Goal: Information Seeking & Learning: Learn about a topic

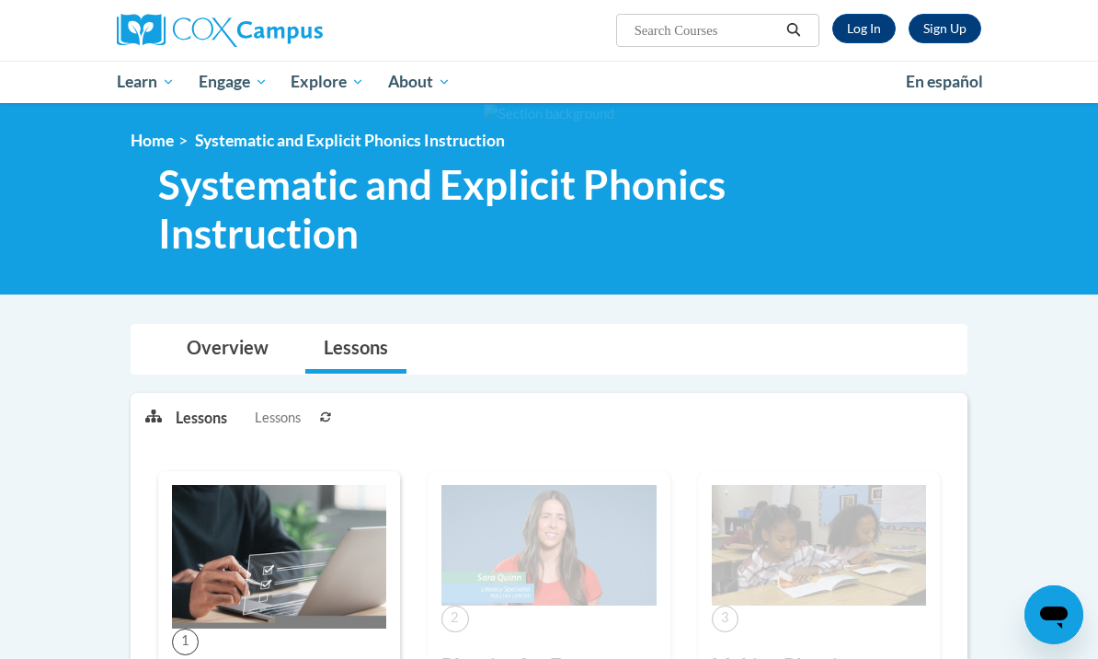
click at [866, 27] on link "Log In" at bounding box center [864, 28] width 63 height 29
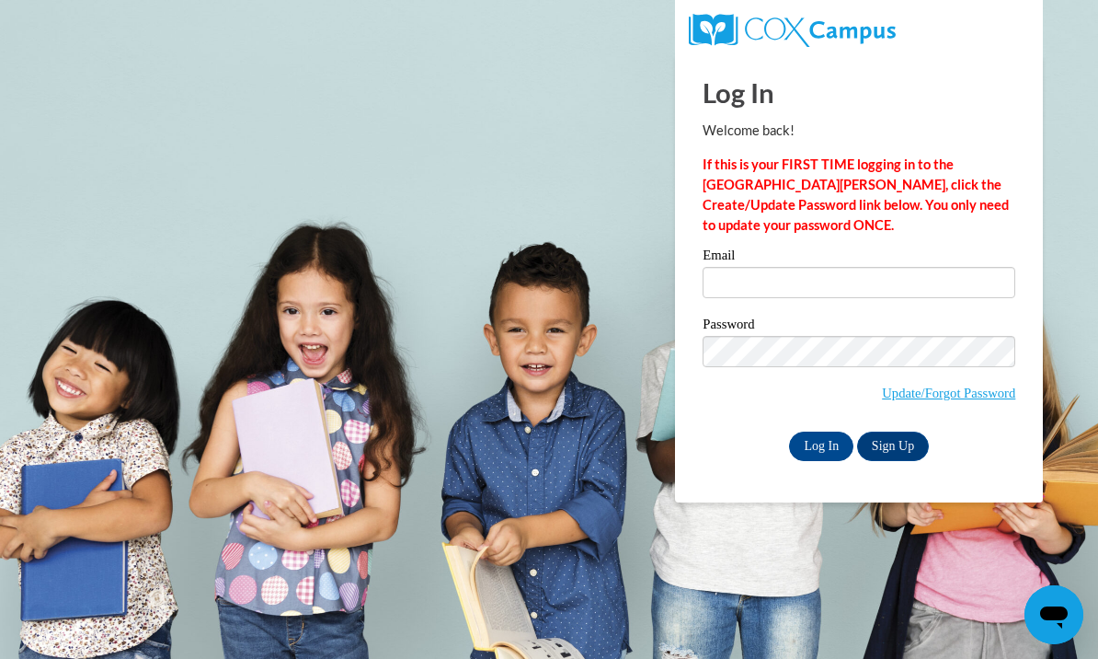
click at [834, 280] on input "Email" at bounding box center [859, 282] width 313 height 31
type input "mrkenn3362@ung.edu"
click at [822, 444] on input "Log In" at bounding box center [821, 445] width 64 height 29
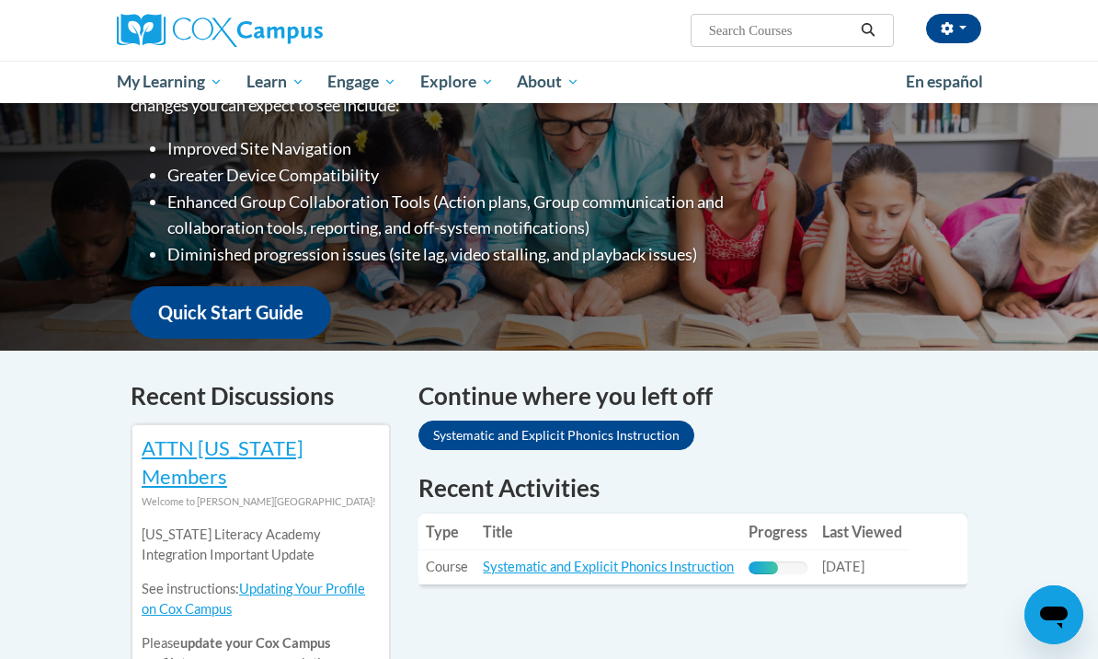
scroll to position [423, 0]
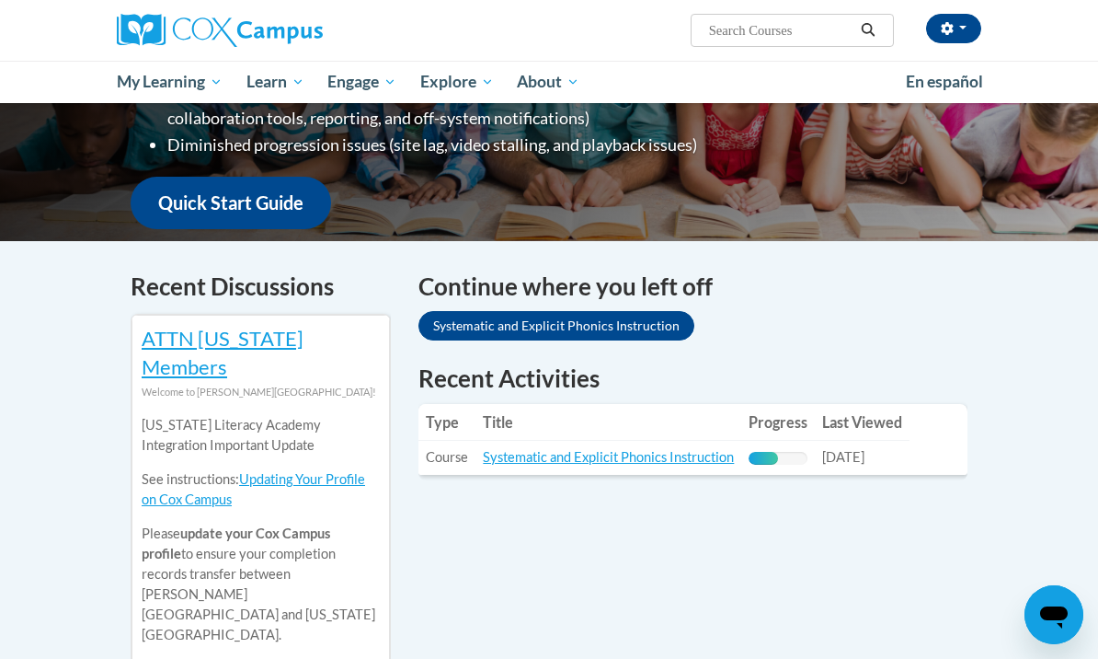
click at [638, 455] on link "Systematic and Explicit Phonics Instruction" at bounding box center [608, 457] width 251 height 16
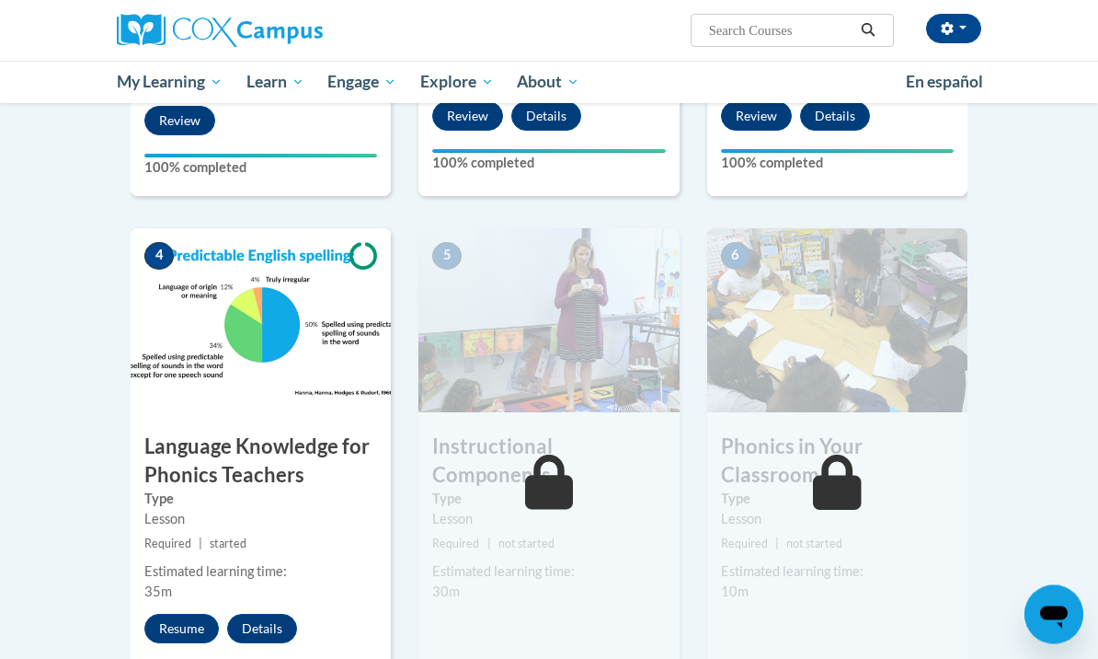
scroll to position [784, 0]
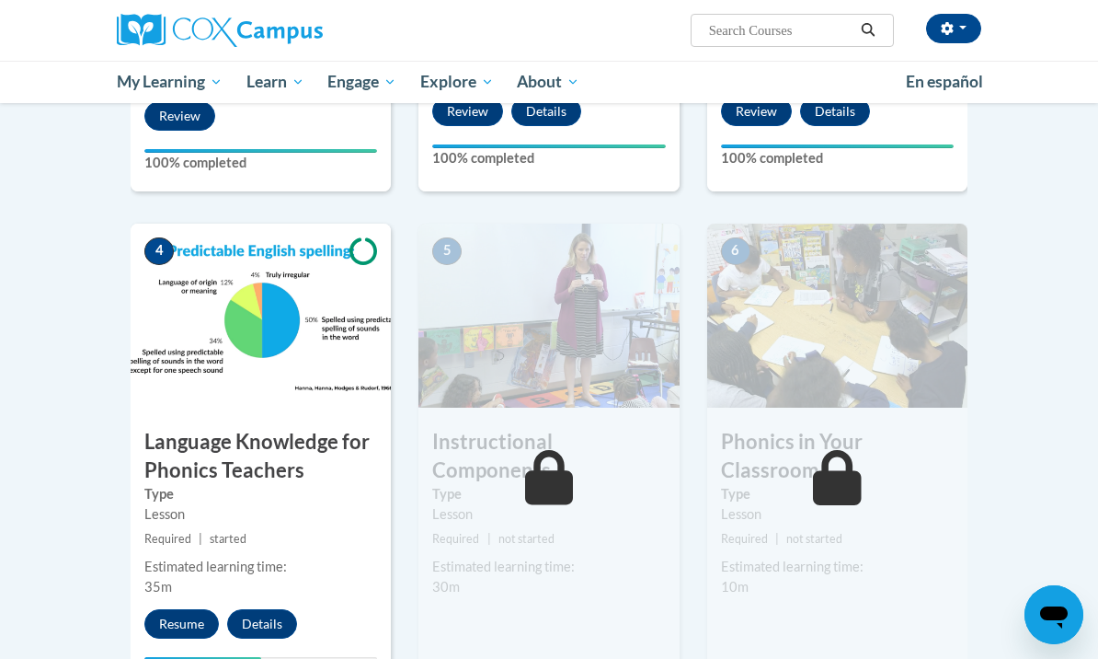
click at [163, 610] on button "Resume" at bounding box center [181, 623] width 75 height 29
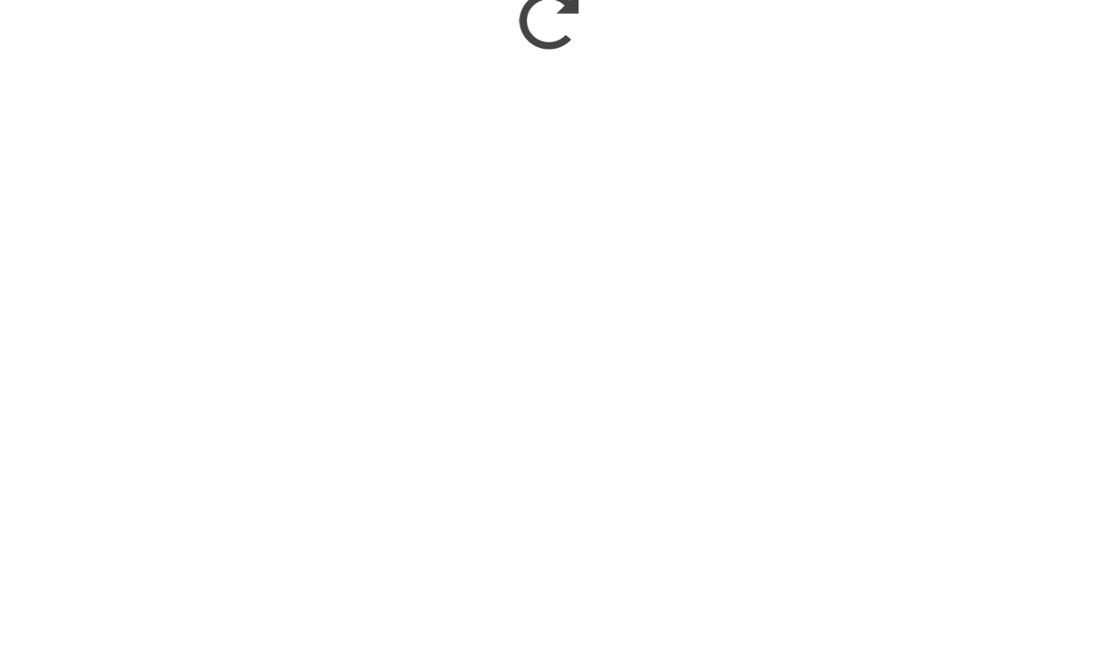
scroll to position [1132, 0]
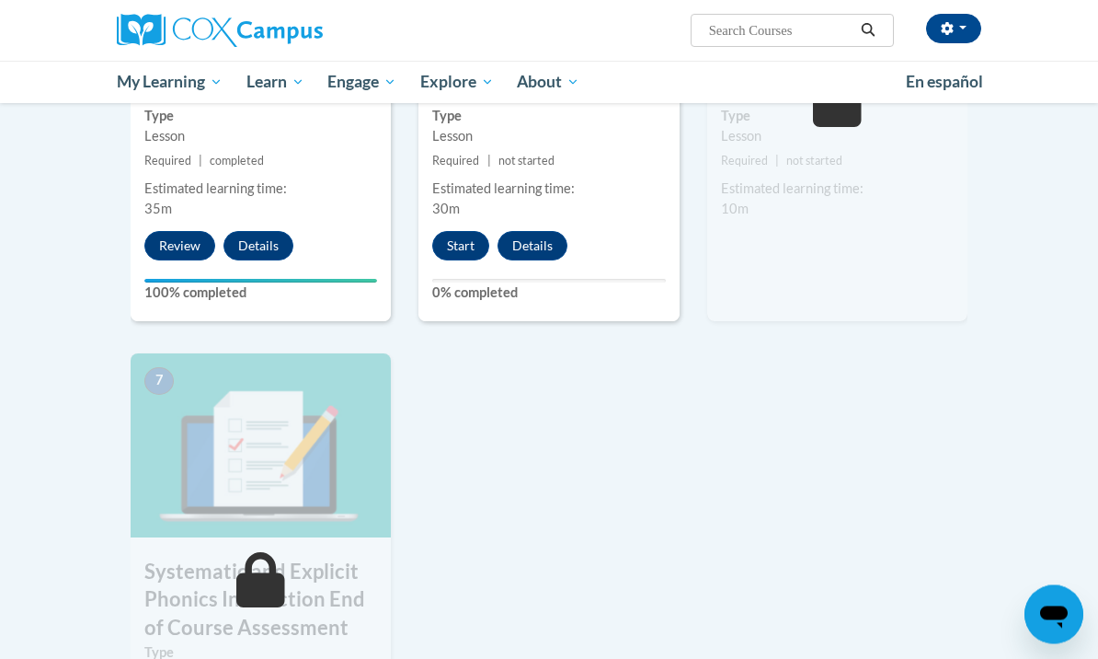
scroll to position [1130, 0]
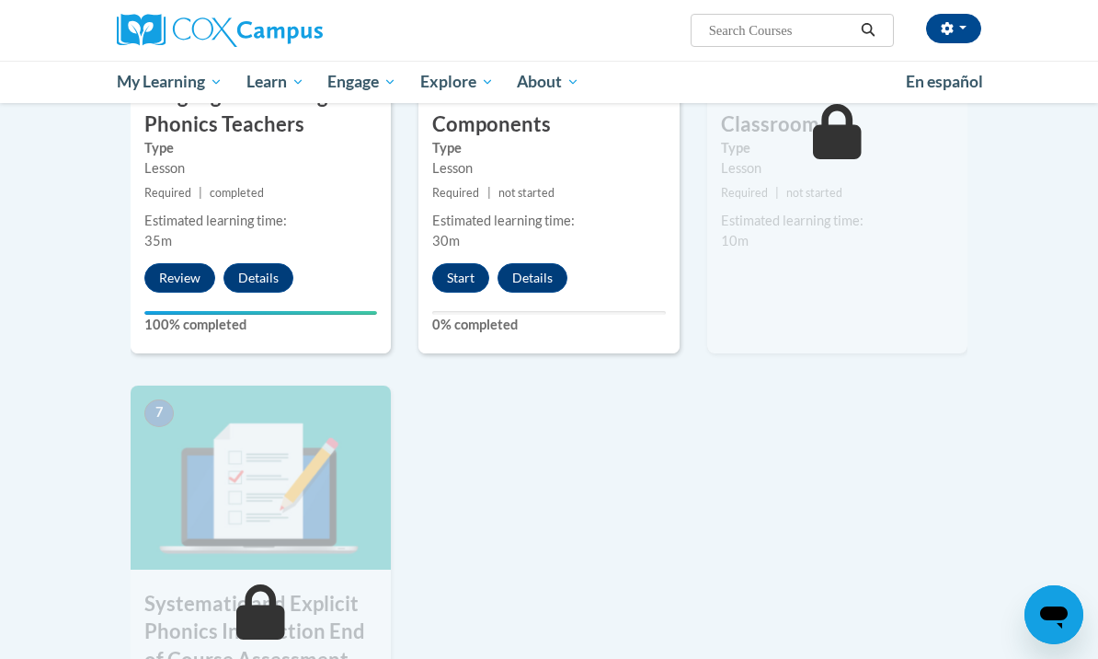
click at [434, 269] on button "Start" at bounding box center [460, 277] width 57 height 29
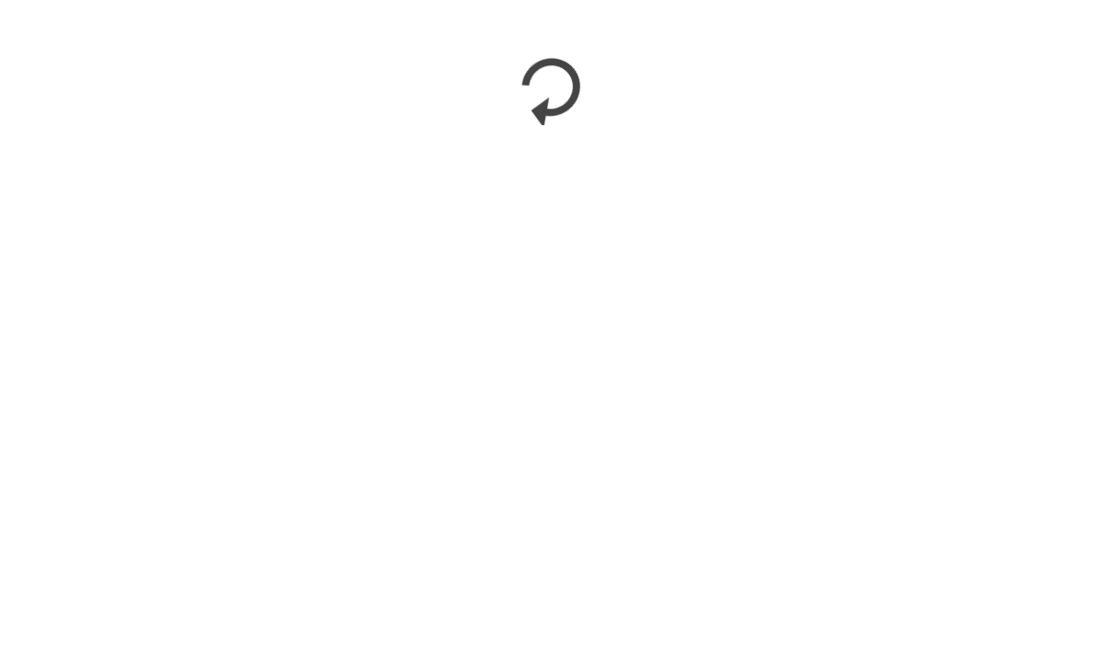
scroll to position [1677, 0]
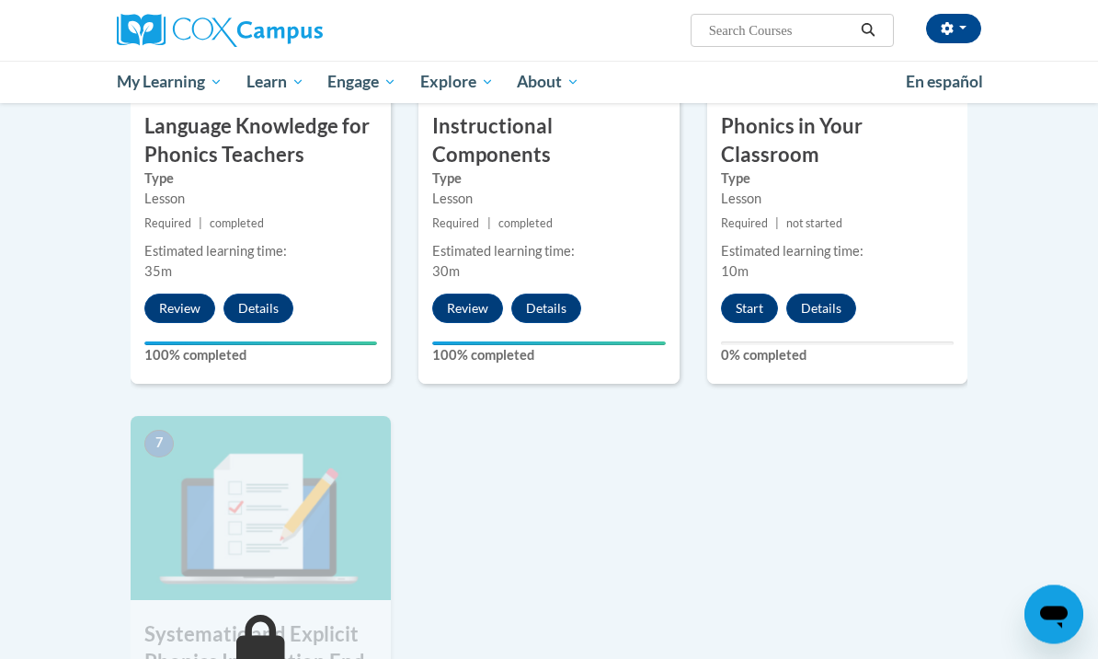
scroll to position [1100, 0]
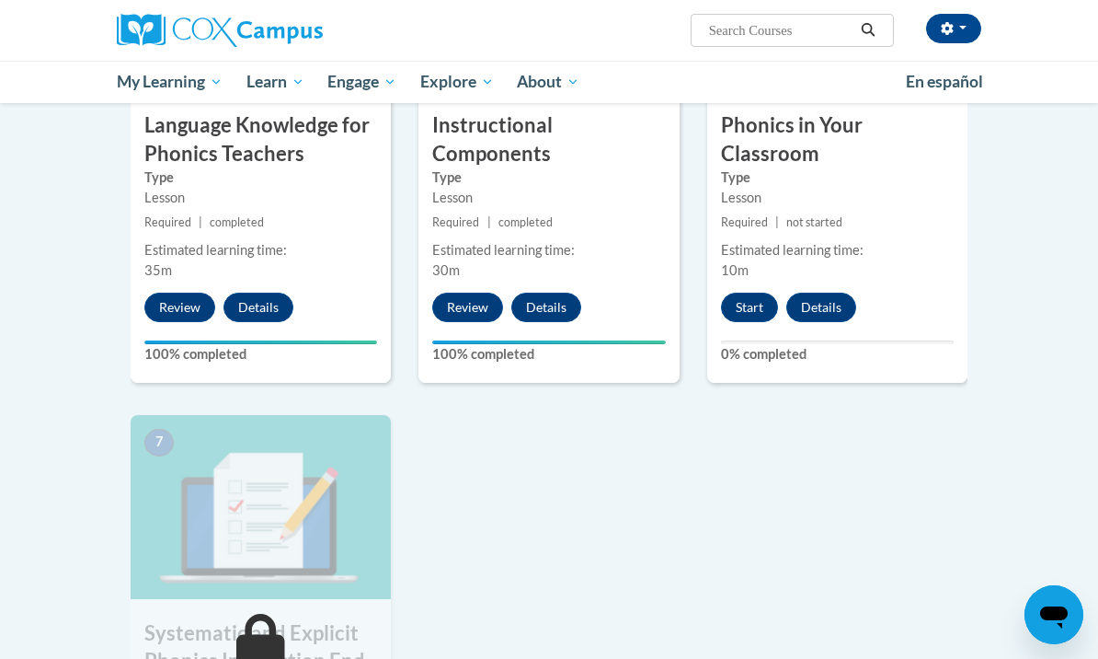
click at [744, 310] on button "Start" at bounding box center [749, 307] width 57 height 29
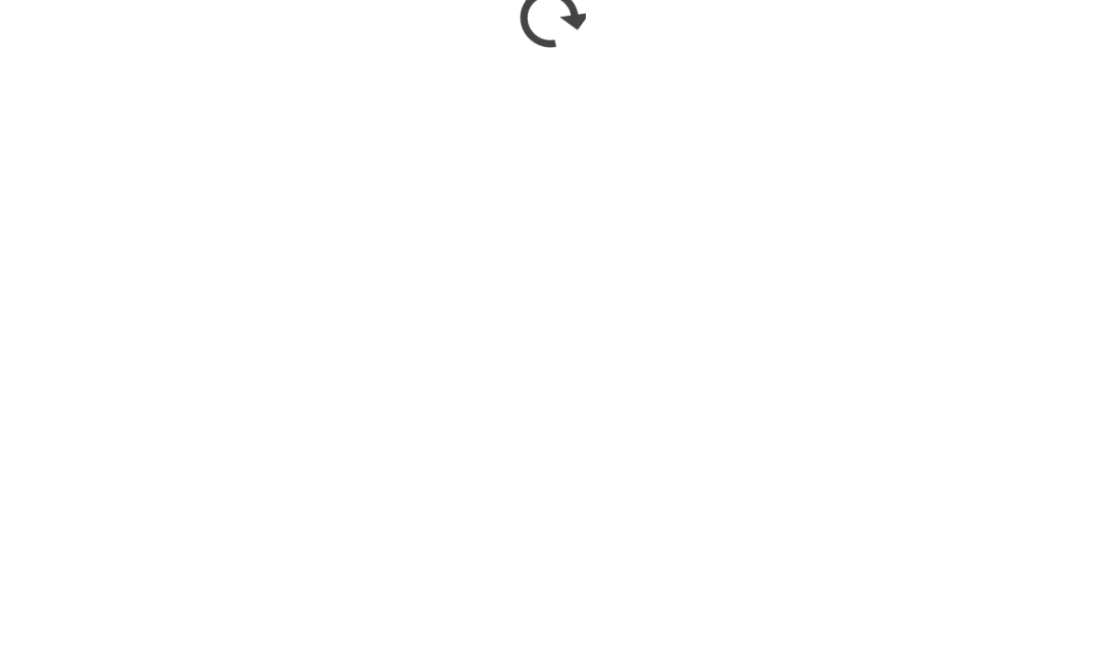
scroll to position [1677, 0]
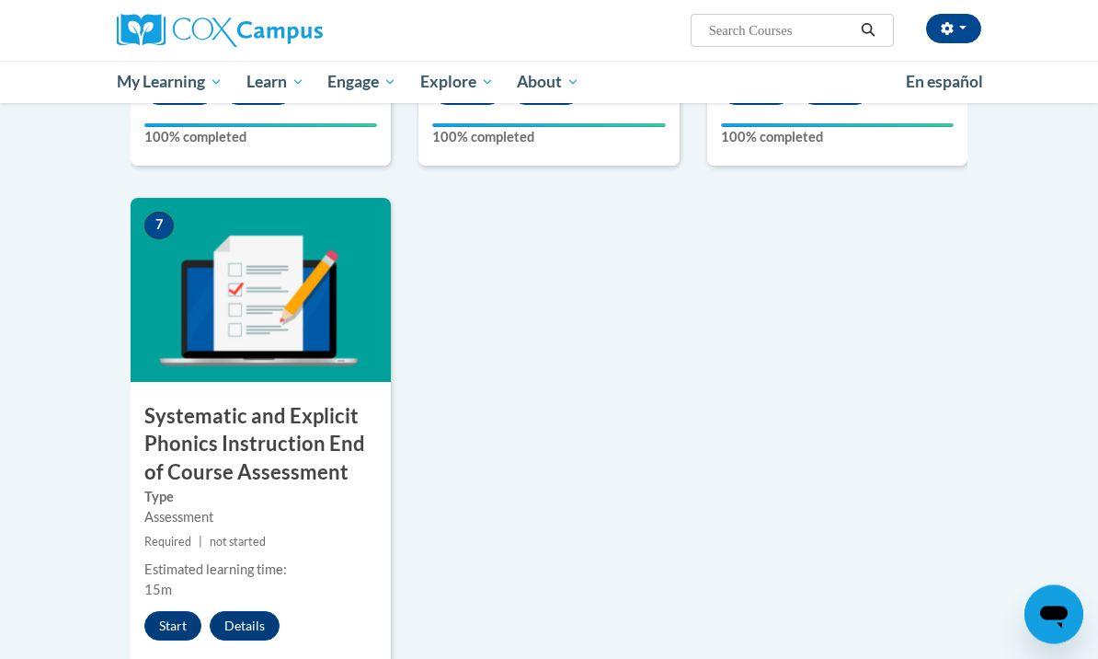
scroll to position [1317, 0]
click at [176, 624] on button "Start" at bounding box center [172, 625] width 57 height 29
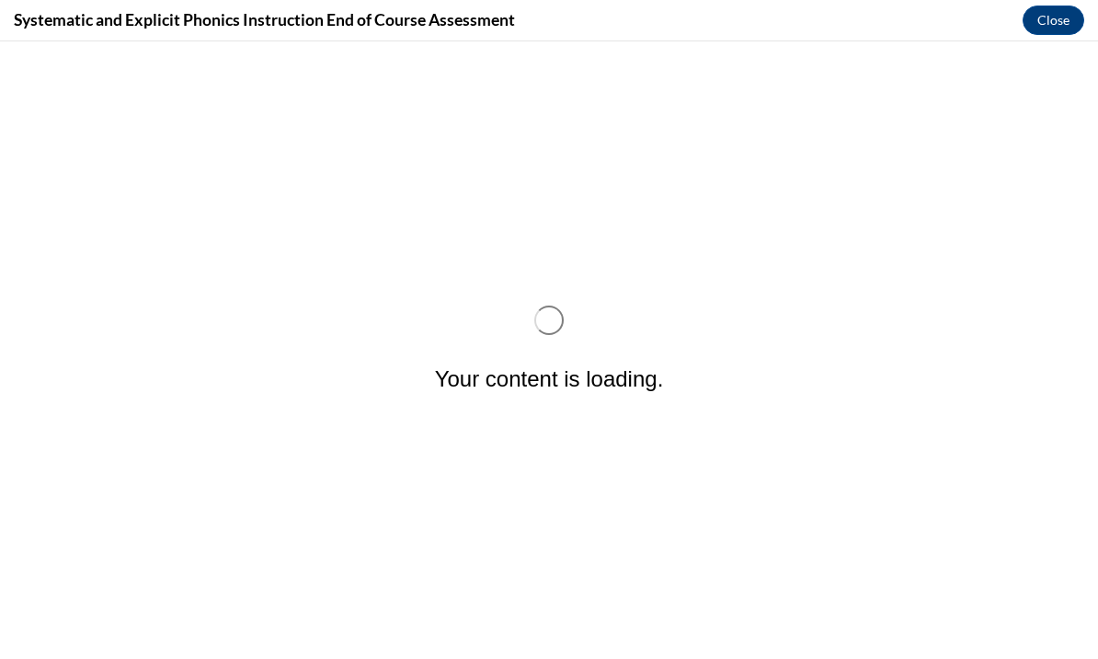
scroll to position [0, 0]
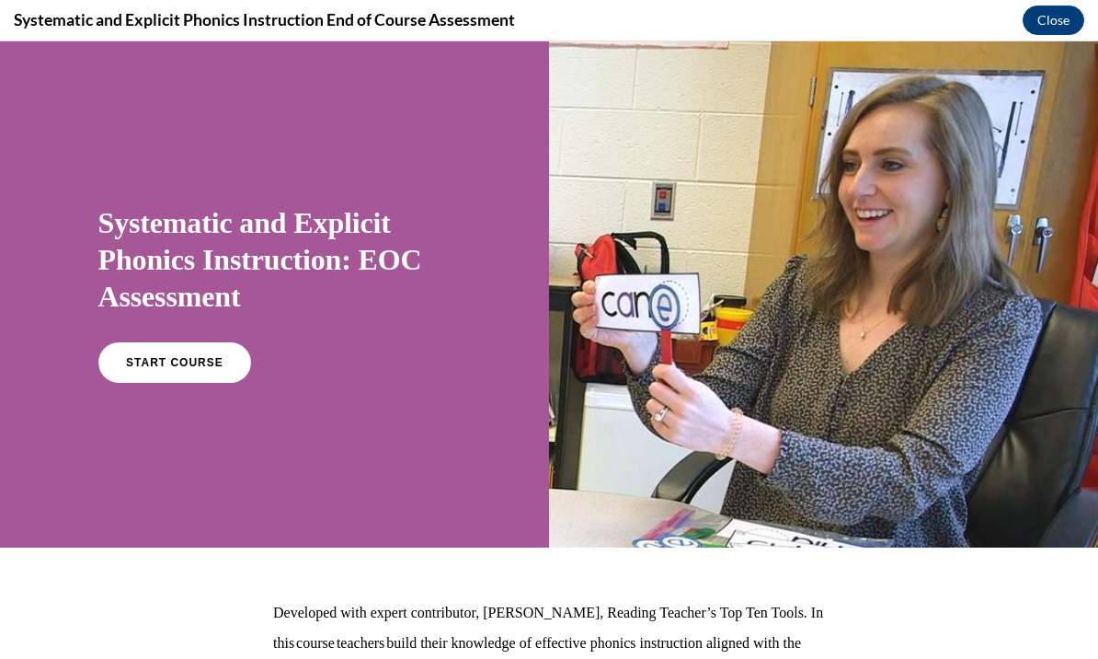
click at [182, 361] on span "START COURSE" at bounding box center [175, 362] width 98 height 13
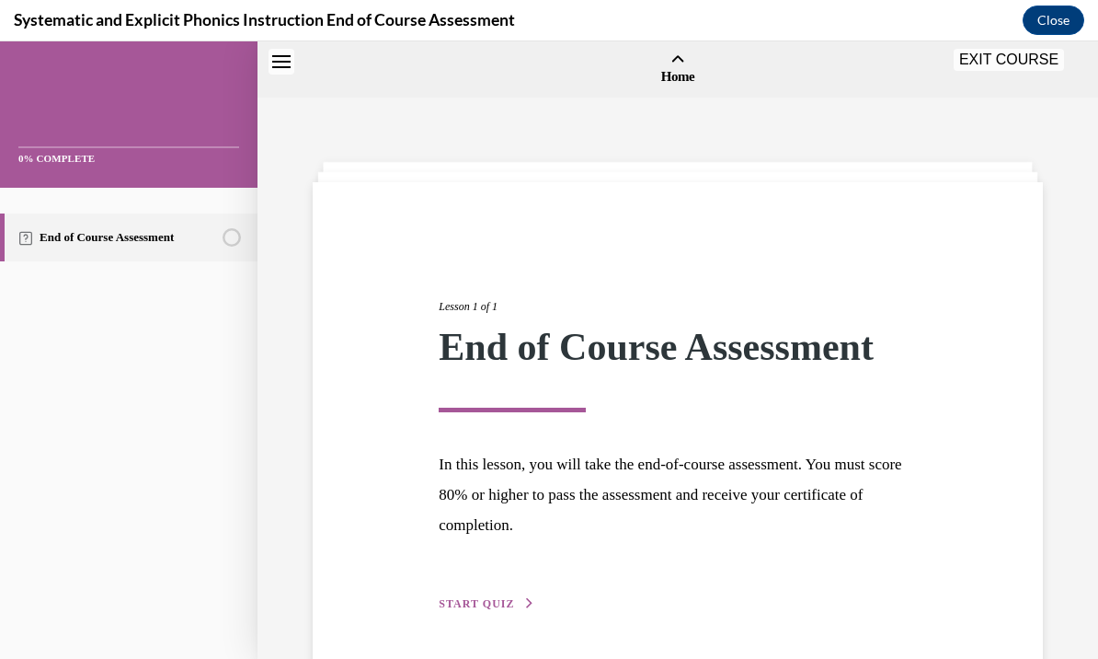
scroll to position [57, 0]
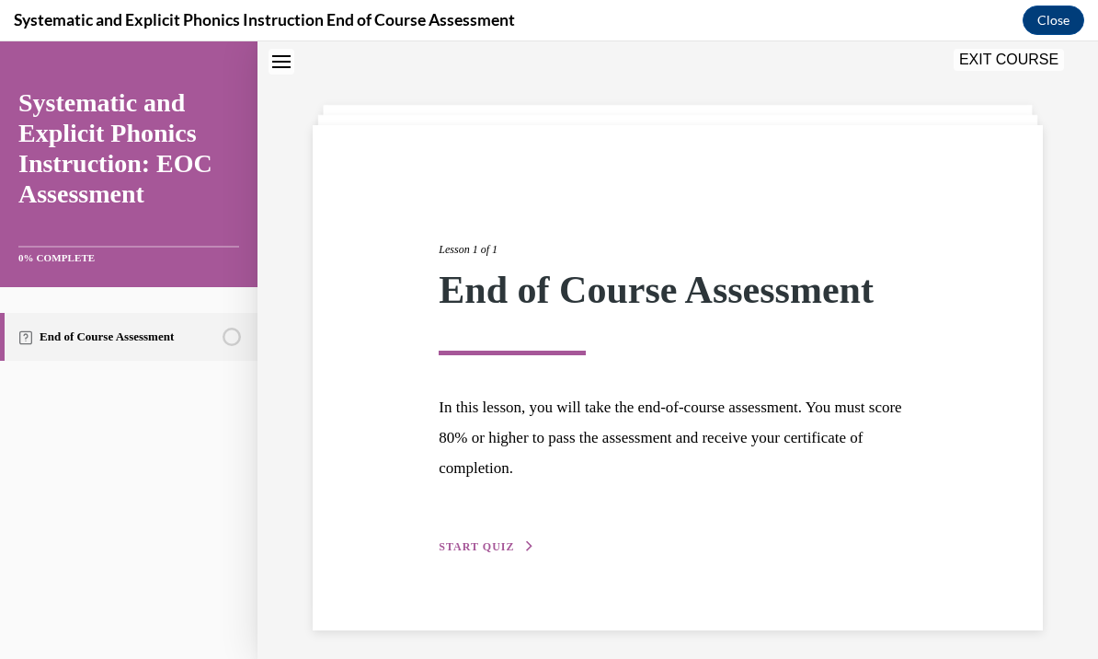
click at [499, 581] on div "Lesson 1 of 1 End of Course Assessment In this lesson, you will take the end-of…" at bounding box center [678, 377] width 730 height 505
click at [528, 544] on icon "button" at bounding box center [529, 546] width 11 height 10
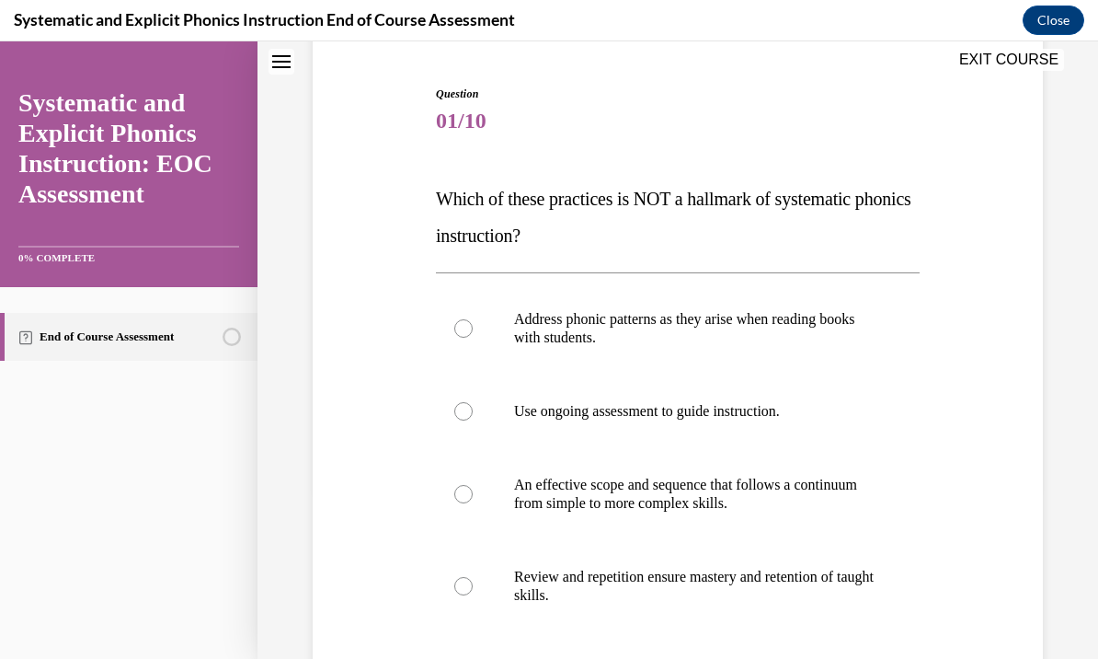
scroll to position [170, 0]
click at [455, 329] on div at bounding box center [463, 328] width 18 height 18
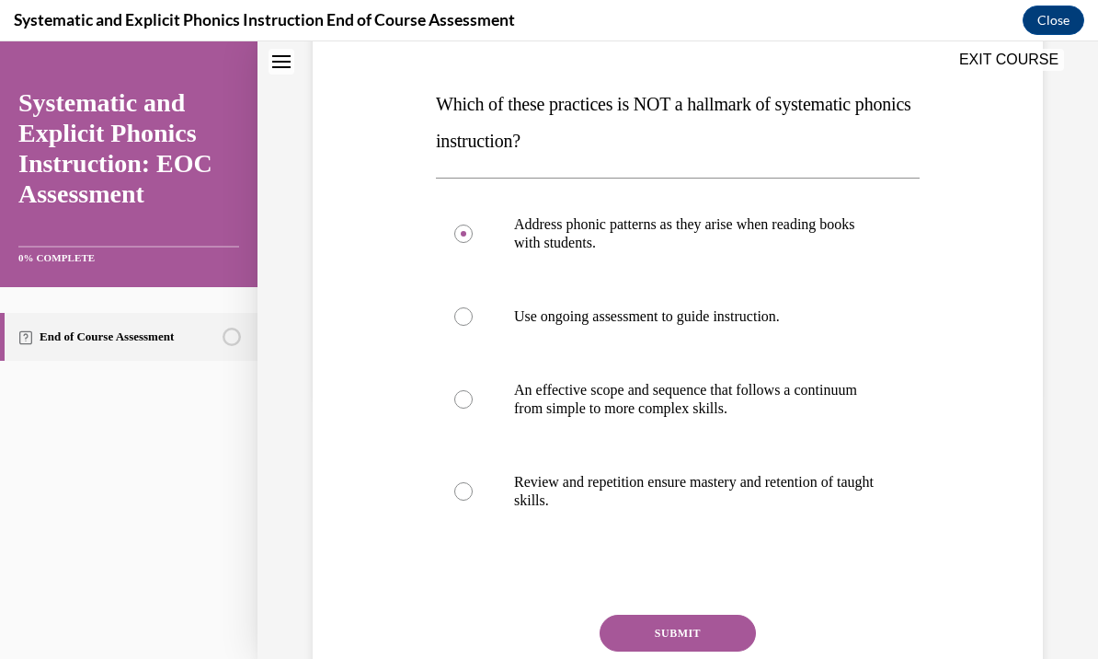
scroll to position [267, 0]
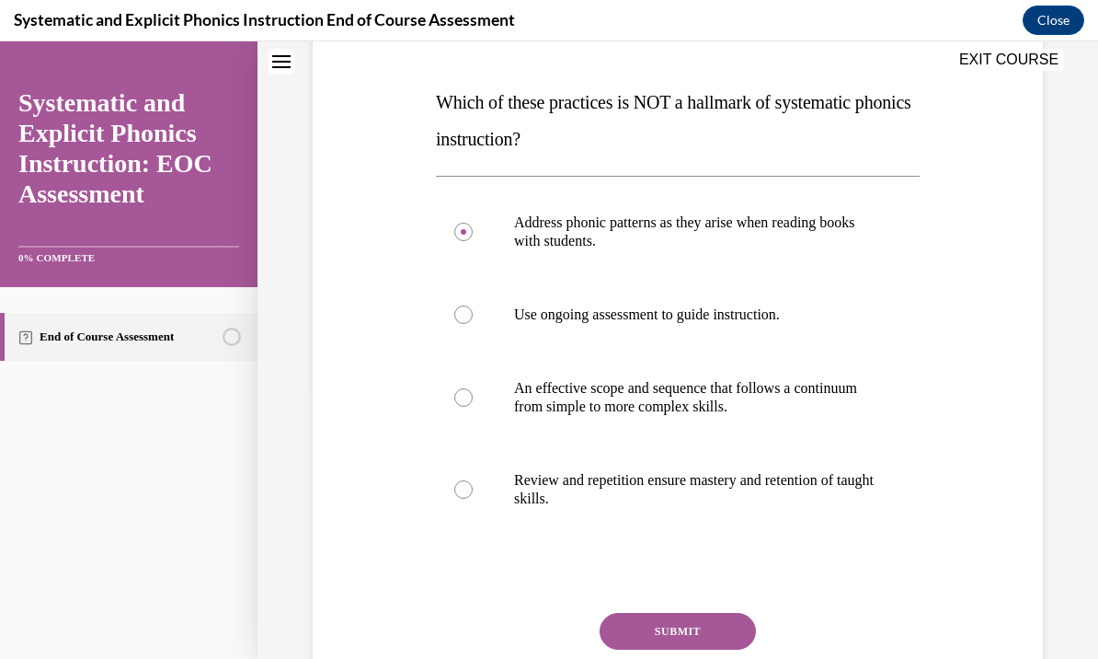
click at [684, 634] on button "SUBMIT" at bounding box center [678, 631] width 156 height 37
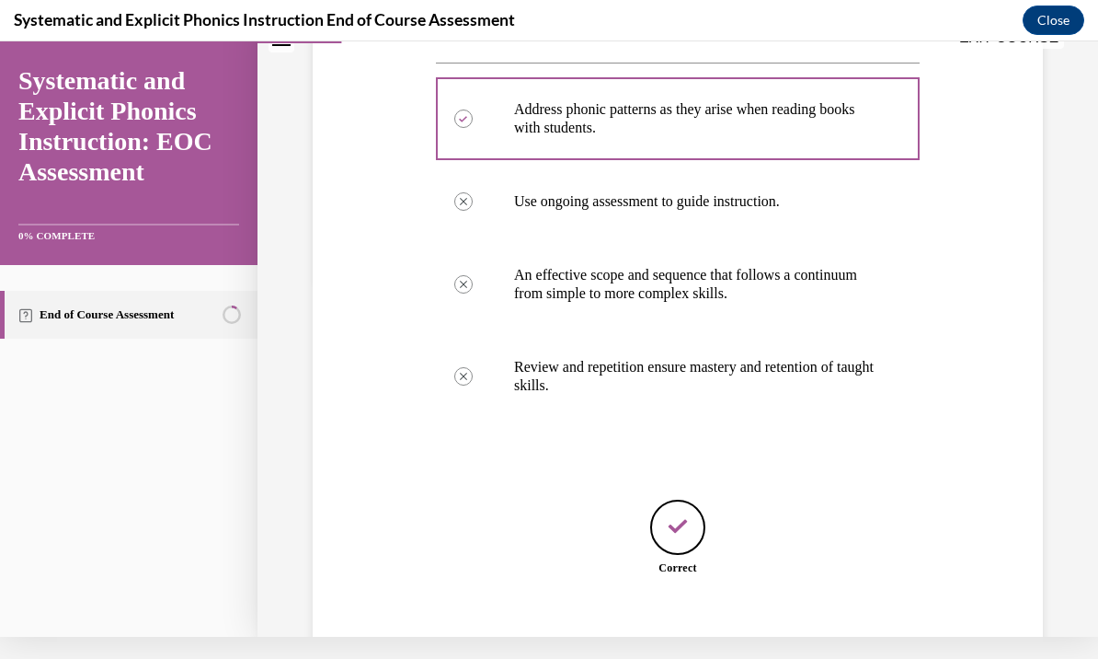
scroll to position [381, 0]
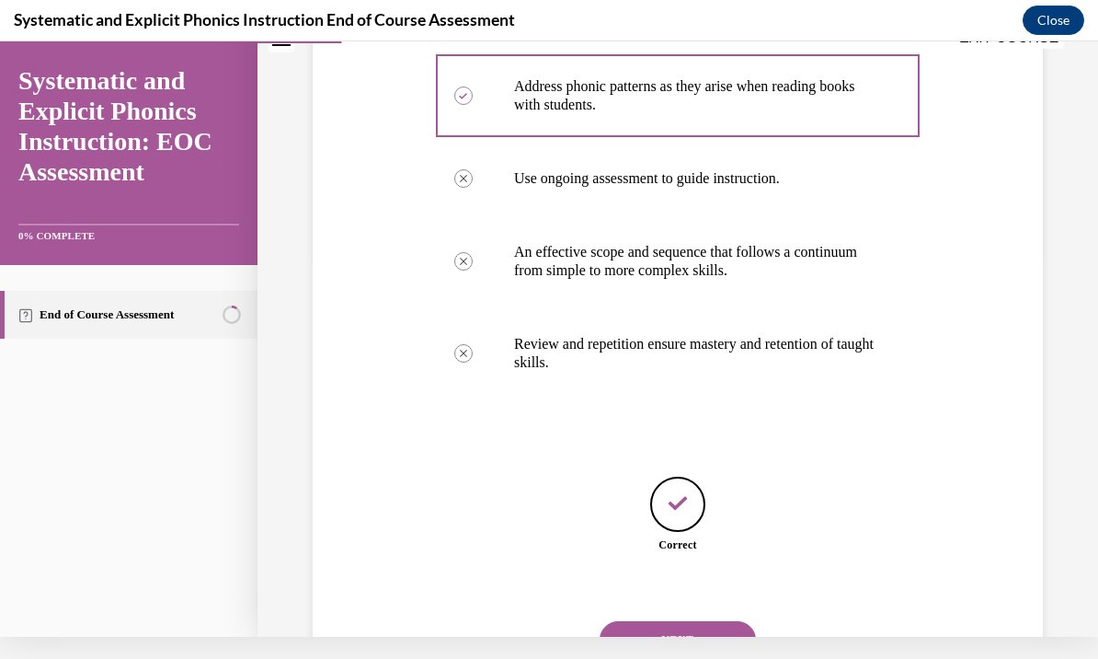
click at [726, 621] on button "NEXT" at bounding box center [678, 639] width 156 height 37
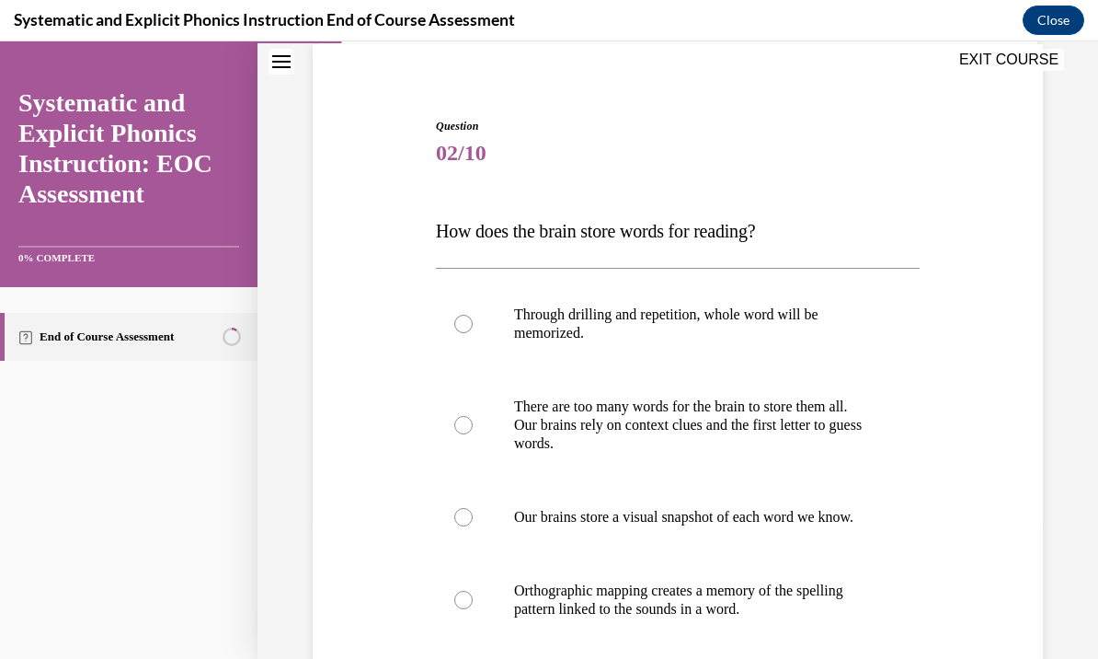
scroll to position [140, 0]
click at [459, 607] on div at bounding box center [463, 598] width 18 height 18
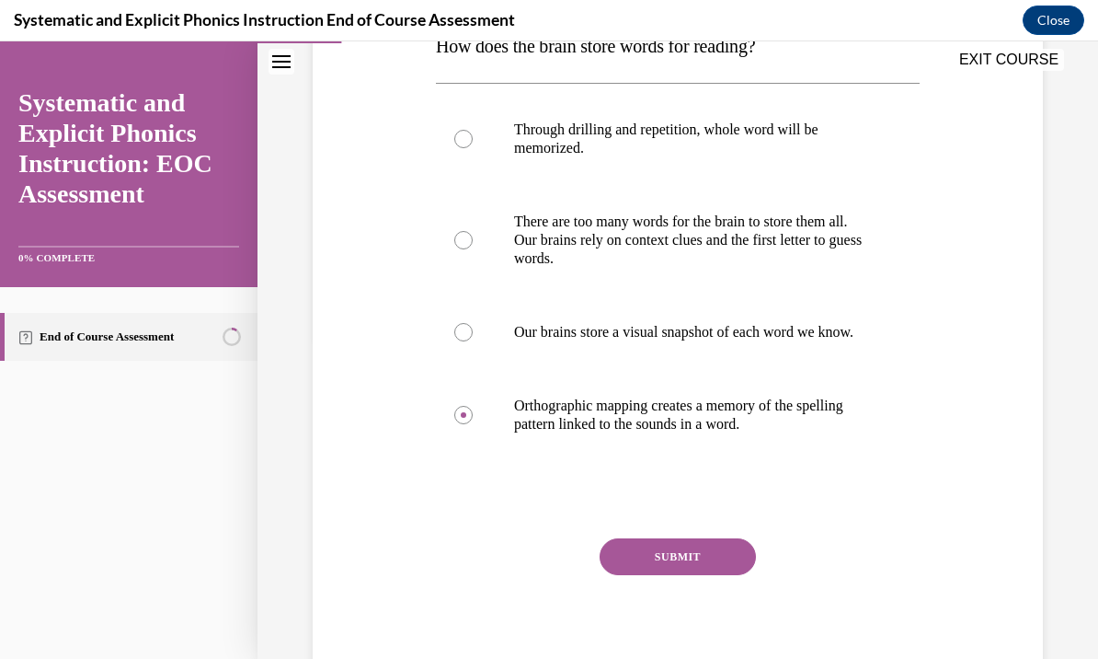
click at [739, 575] on button "SUBMIT" at bounding box center [678, 556] width 156 height 37
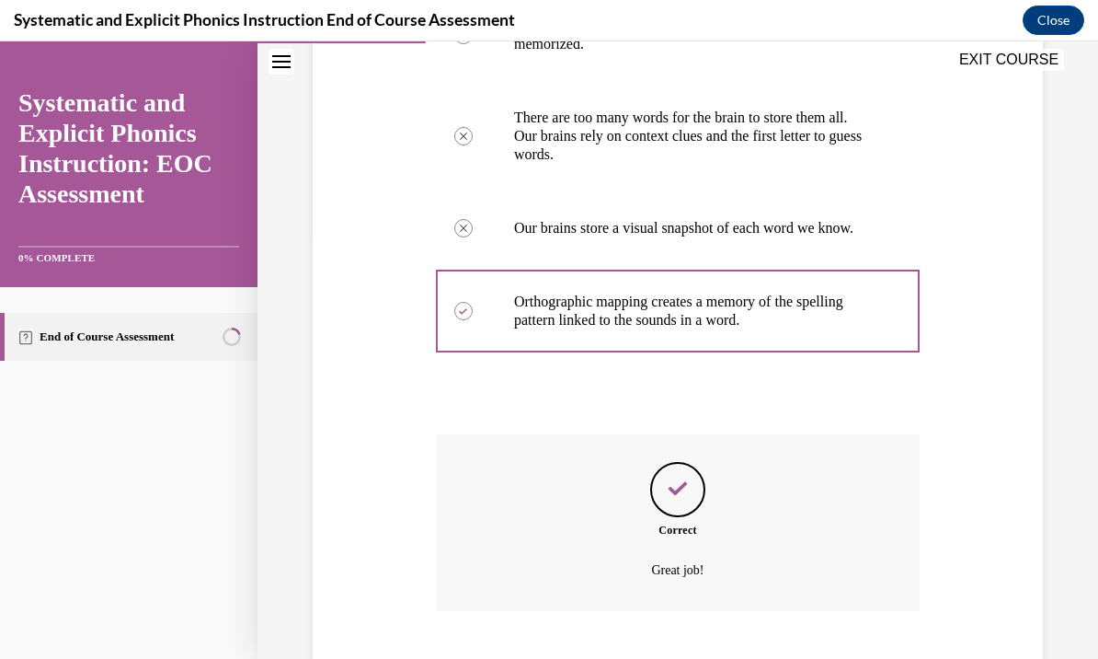
scroll to position [471, 0]
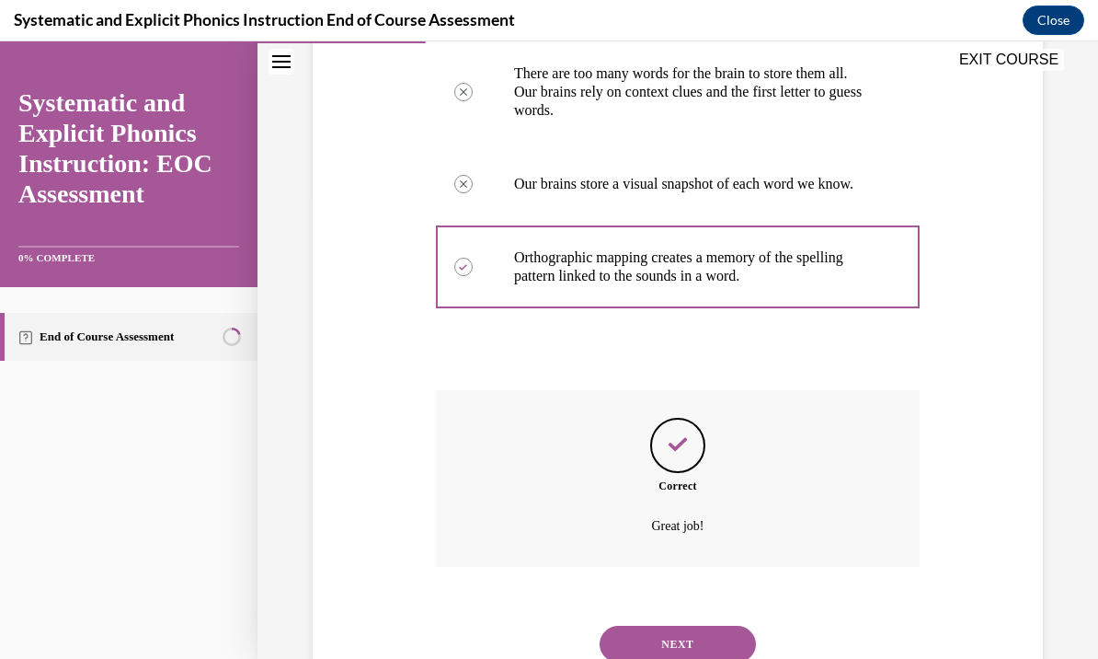
click at [699, 645] on button "NEXT" at bounding box center [678, 644] width 156 height 37
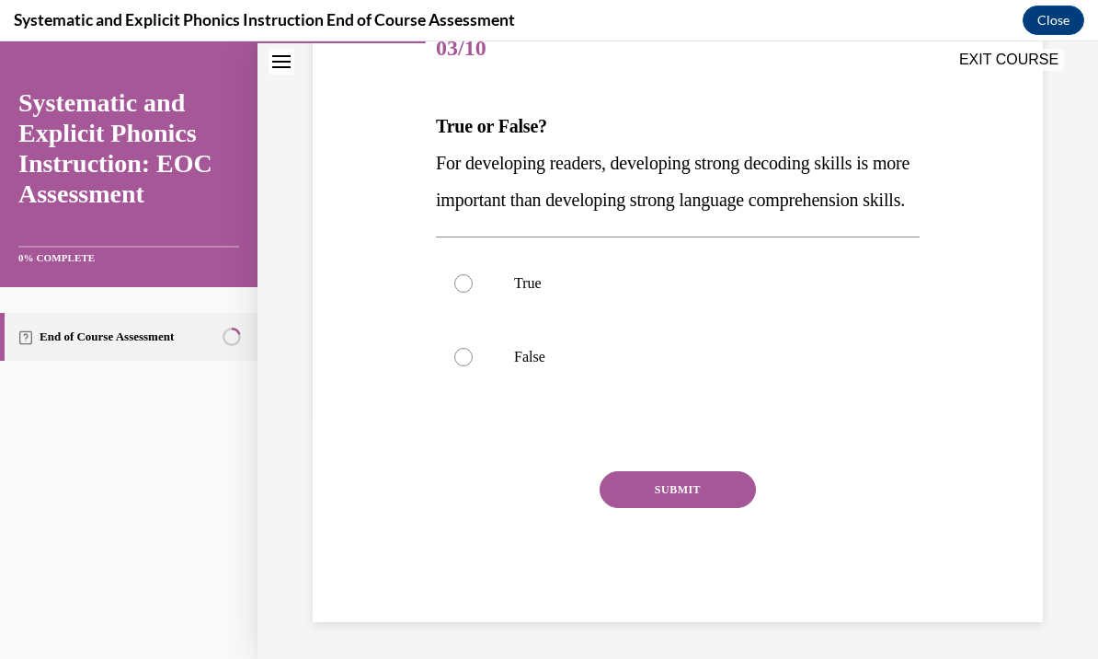
scroll to position [194, 0]
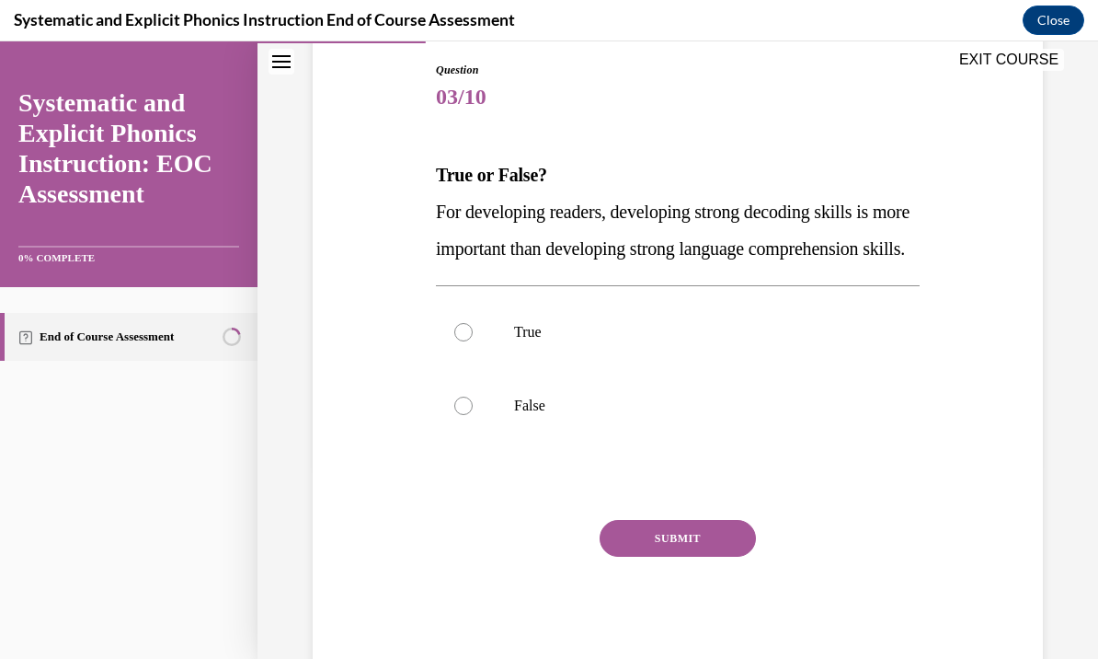
click at [464, 357] on div at bounding box center [678, 332] width 484 height 74
click at [685, 557] on button "SUBMIT" at bounding box center [678, 538] width 156 height 37
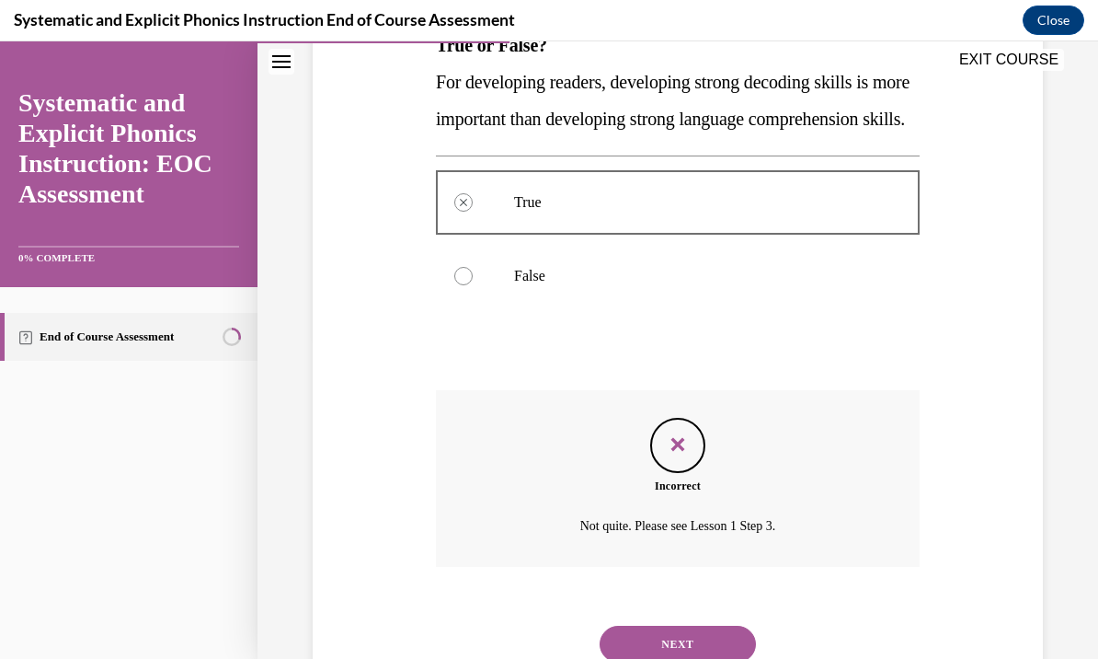
scroll to position [342, 0]
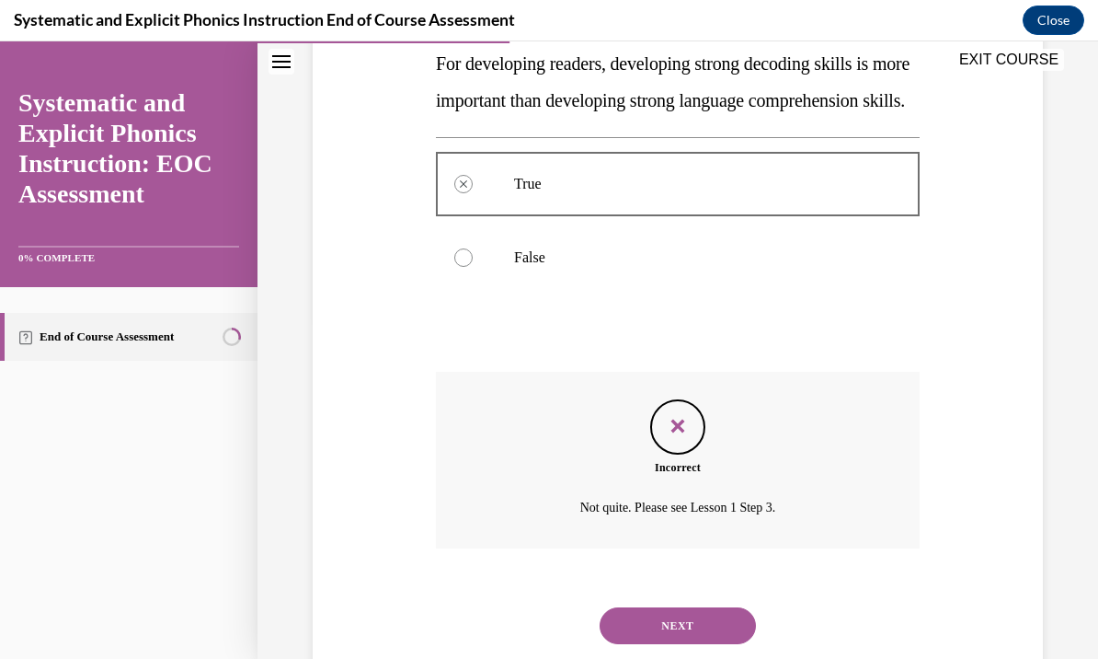
click at [684, 641] on button "NEXT" at bounding box center [678, 625] width 156 height 37
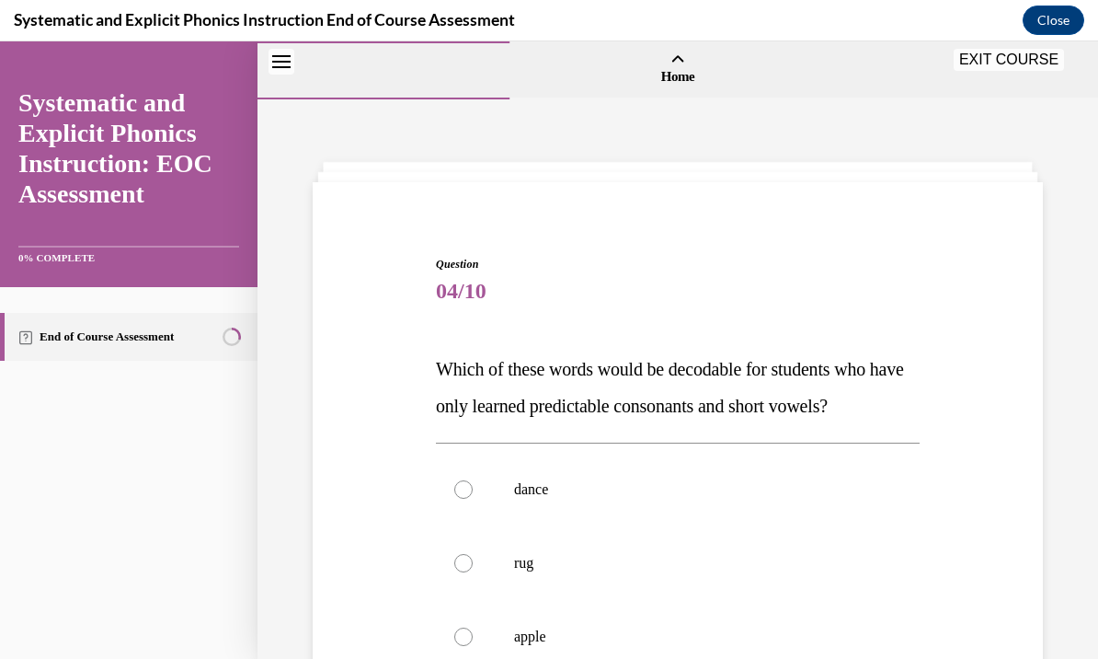
scroll to position [81, 0]
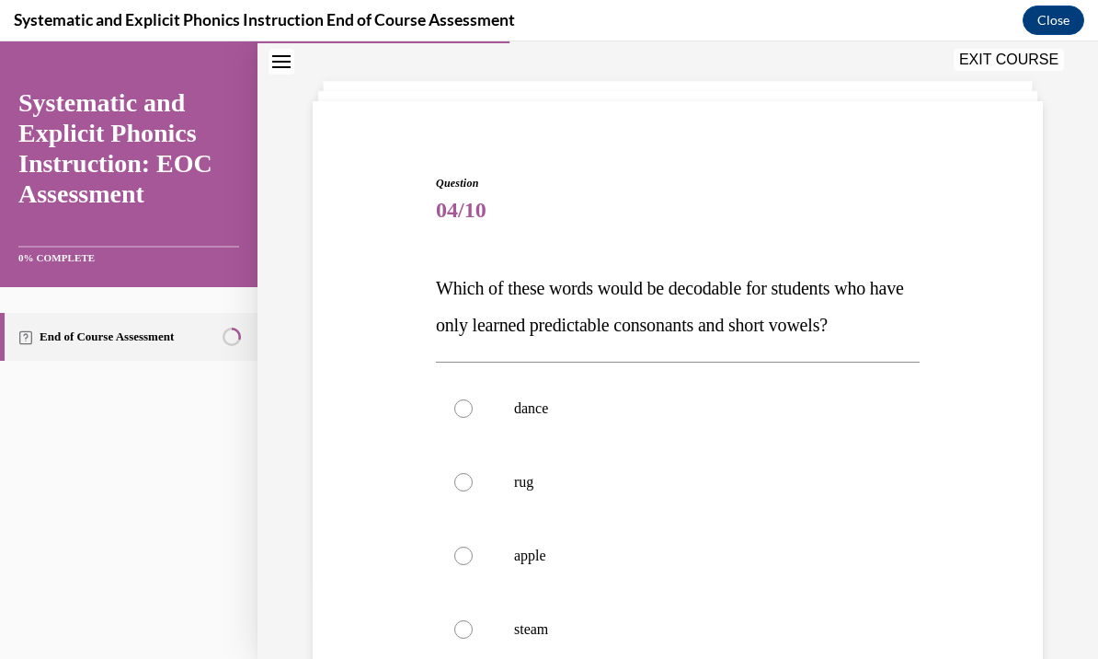
click at [451, 483] on div at bounding box center [678, 482] width 484 height 74
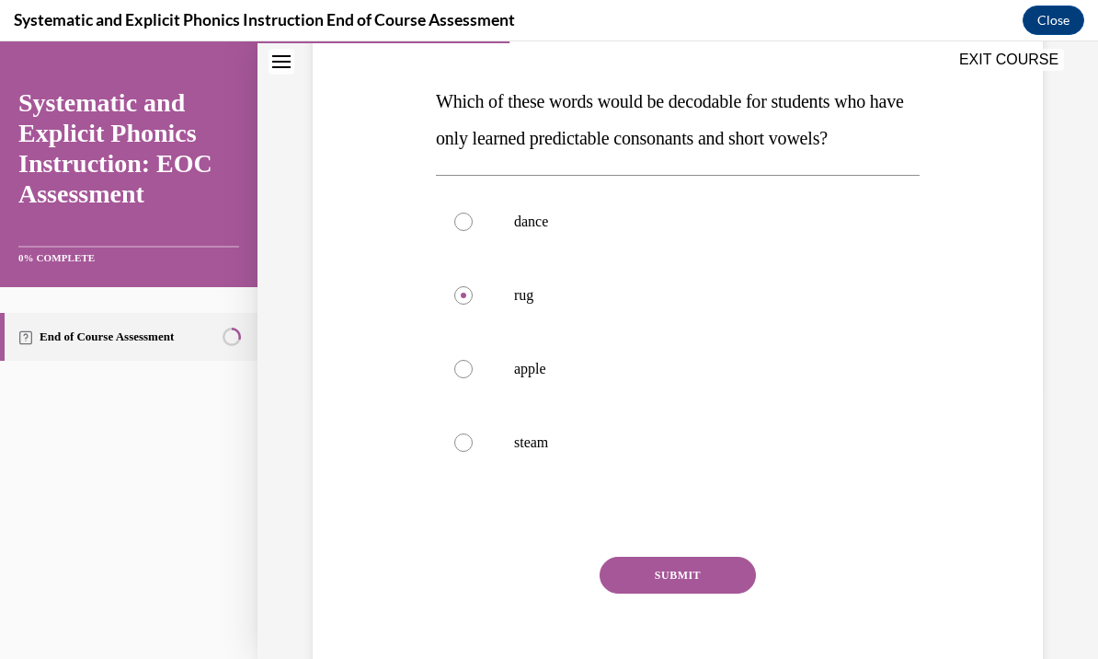
click at [692, 579] on button "SUBMIT" at bounding box center [678, 575] width 156 height 37
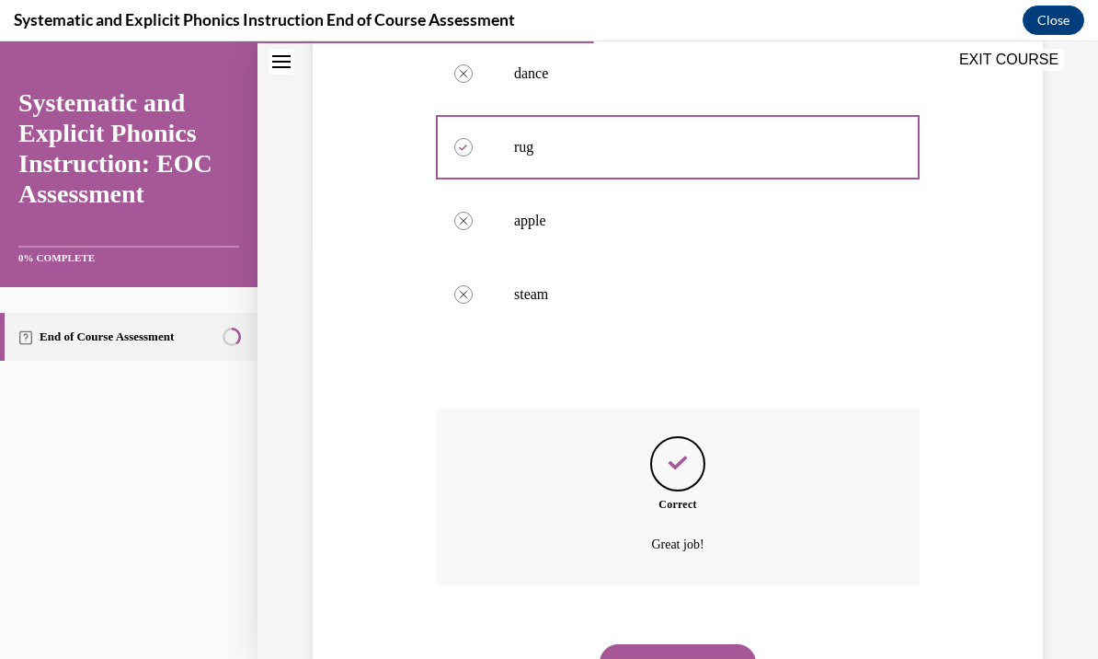
click at [716, 653] on button "NEXT" at bounding box center [678, 662] width 156 height 37
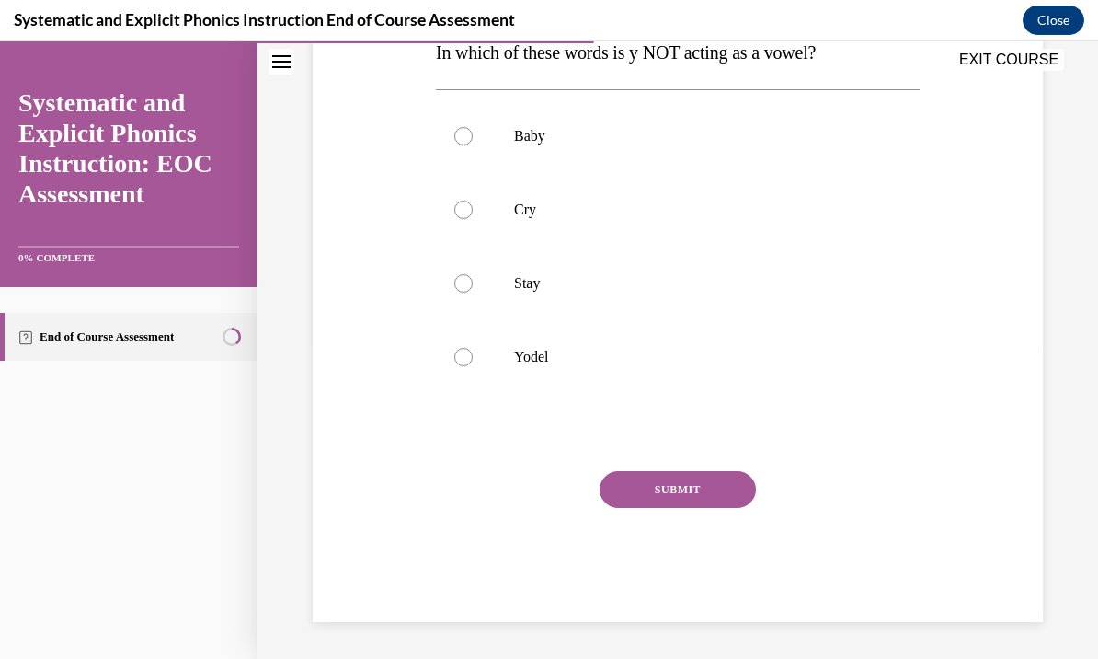
scroll to position [205, 0]
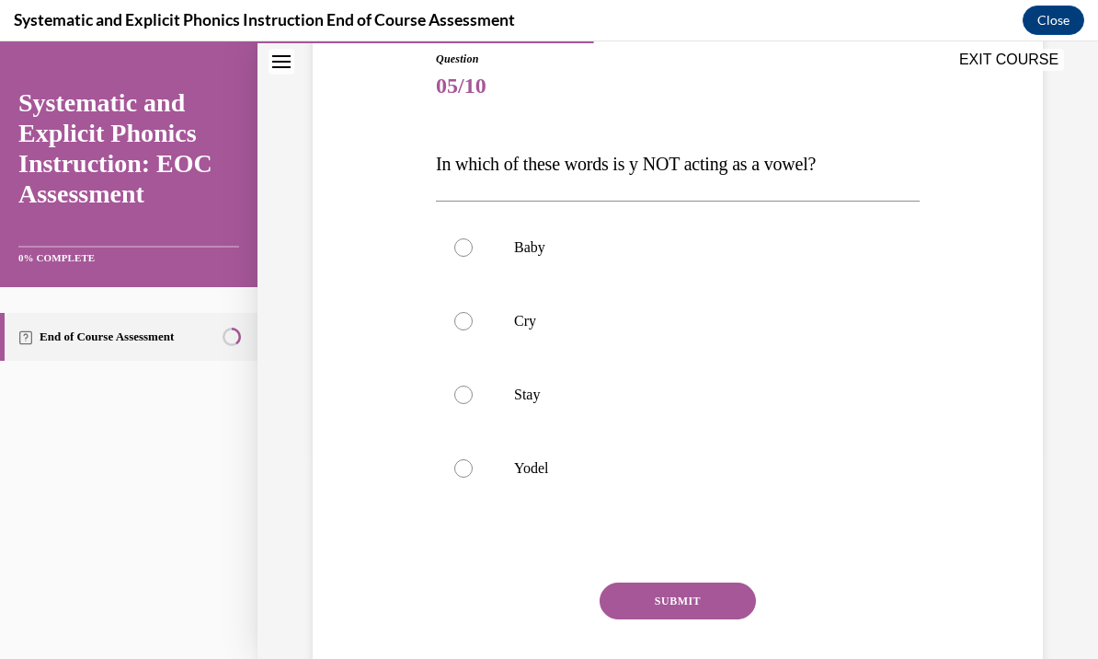
click at [455, 469] on div at bounding box center [463, 468] width 18 height 18
click at [657, 616] on button "SUBMIT" at bounding box center [678, 600] width 156 height 37
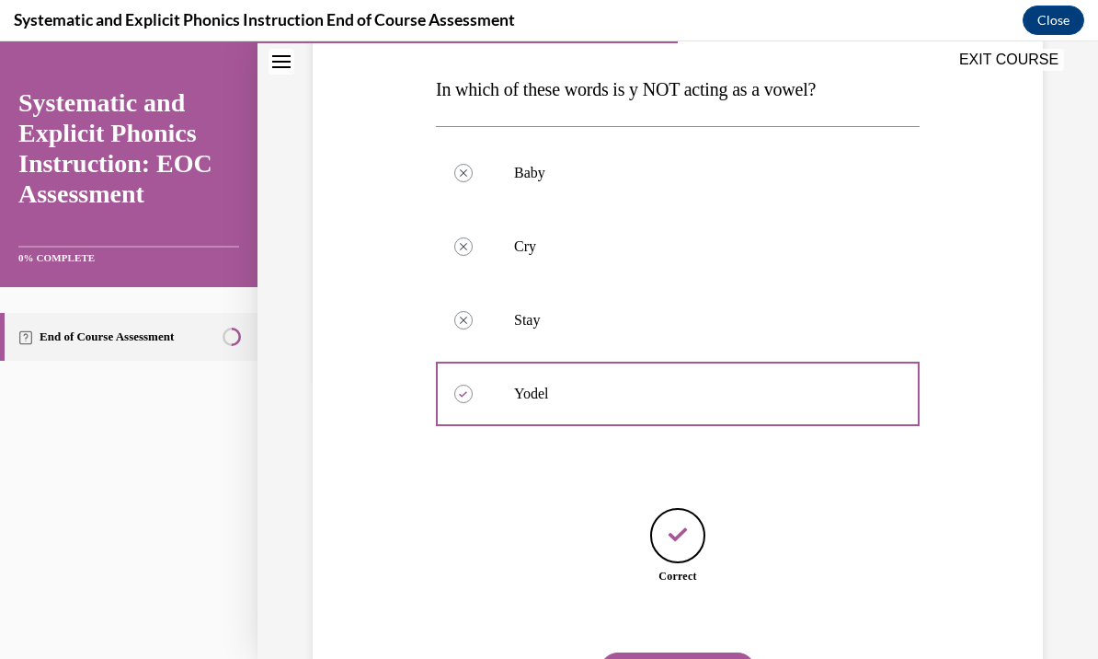
scroll to position [289, 0]
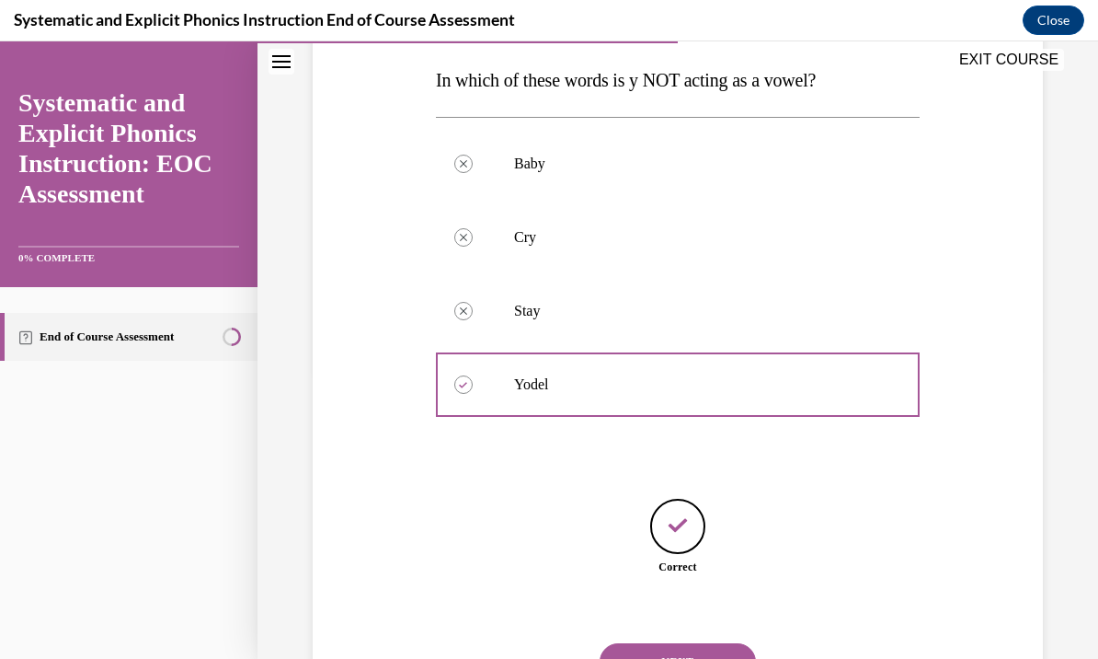
click at [728, 643] on button "NEXT" at bounding box center [678, 661] width 156 height 37
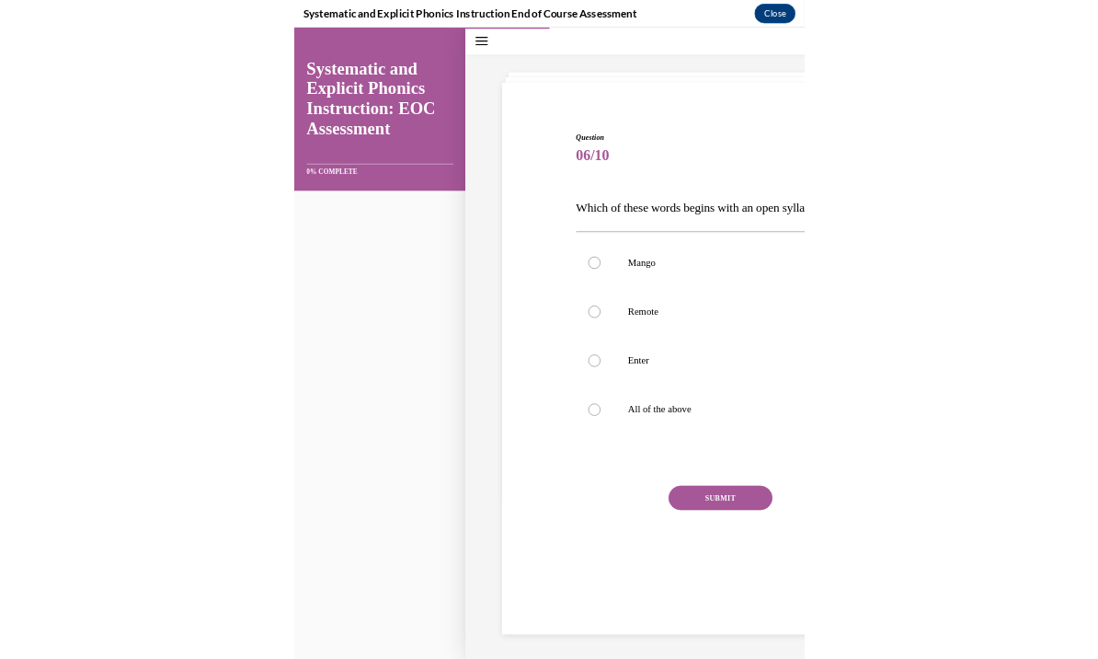
scroll to position [1317, 0]
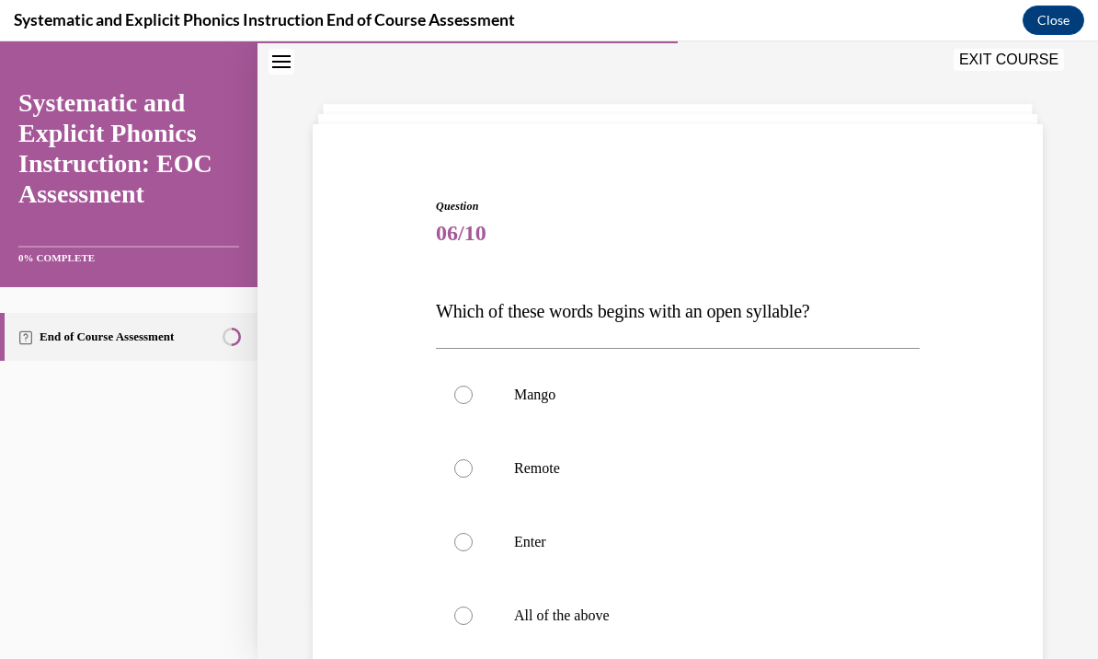
click at [477, 474] on div at bounding box center [678, 468] width 484 height 74
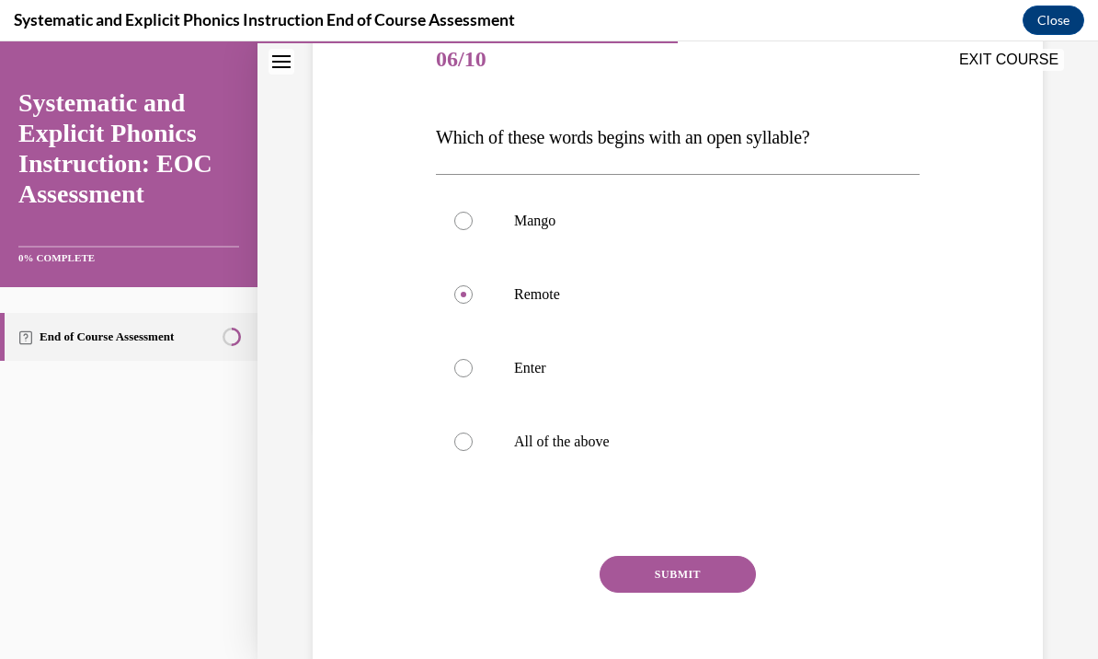
click at [699, 579] on button "SUBMIT" at bounding box center [678, 574] width 156 height 37
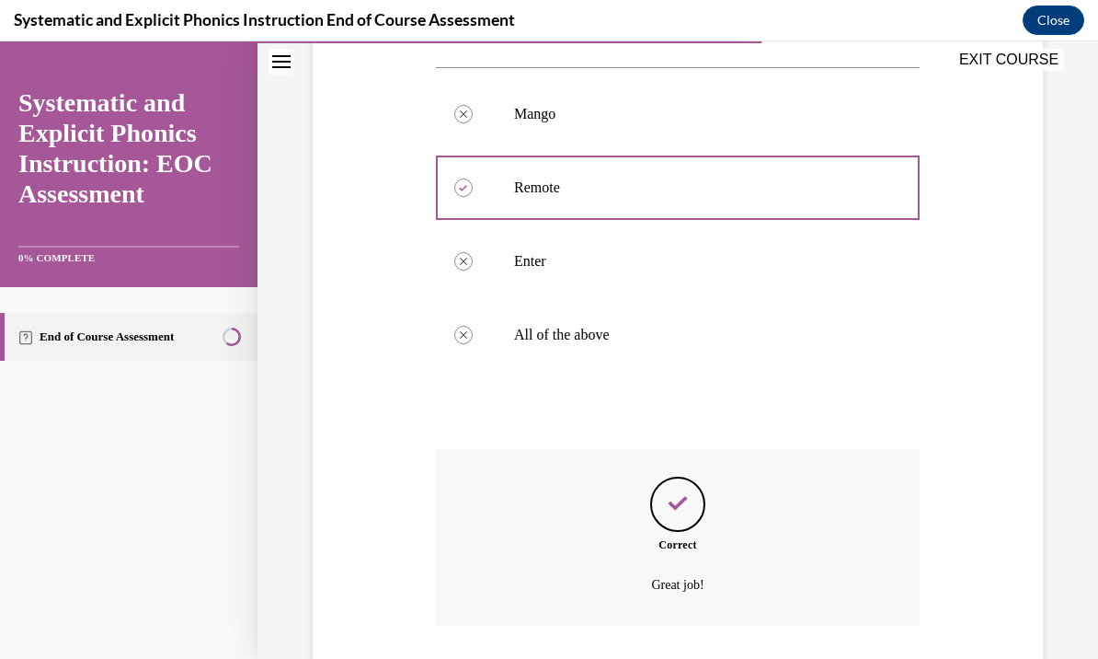
scroll to position [379, 0]
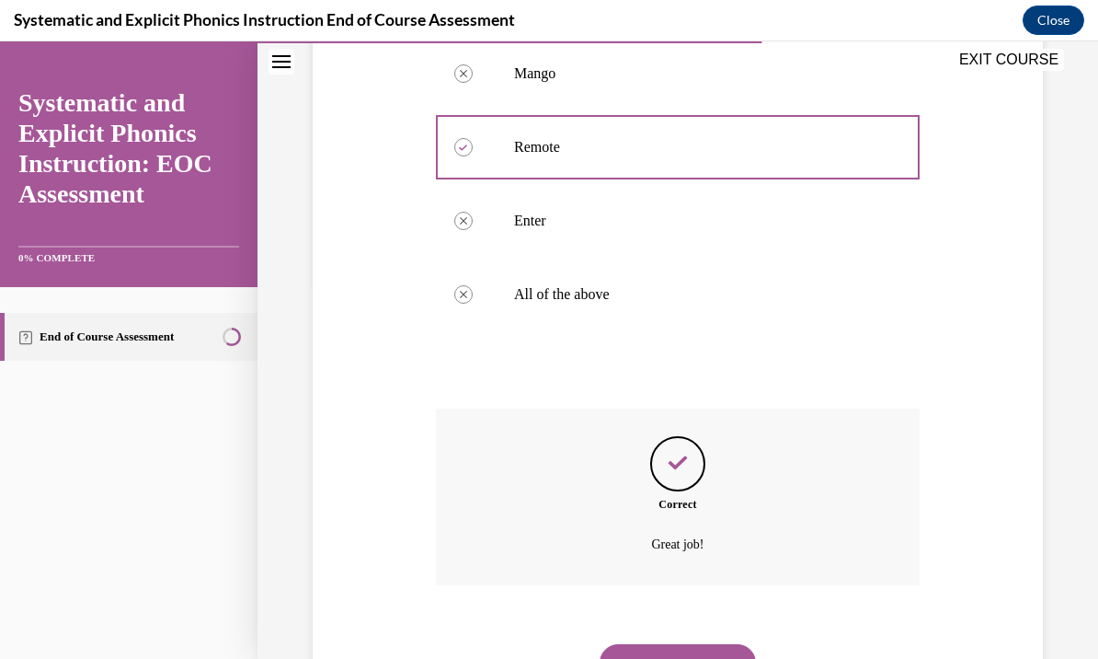
click at [711, 651] on button "NEXT" at bounding box center [678, 662] width 156 height 37
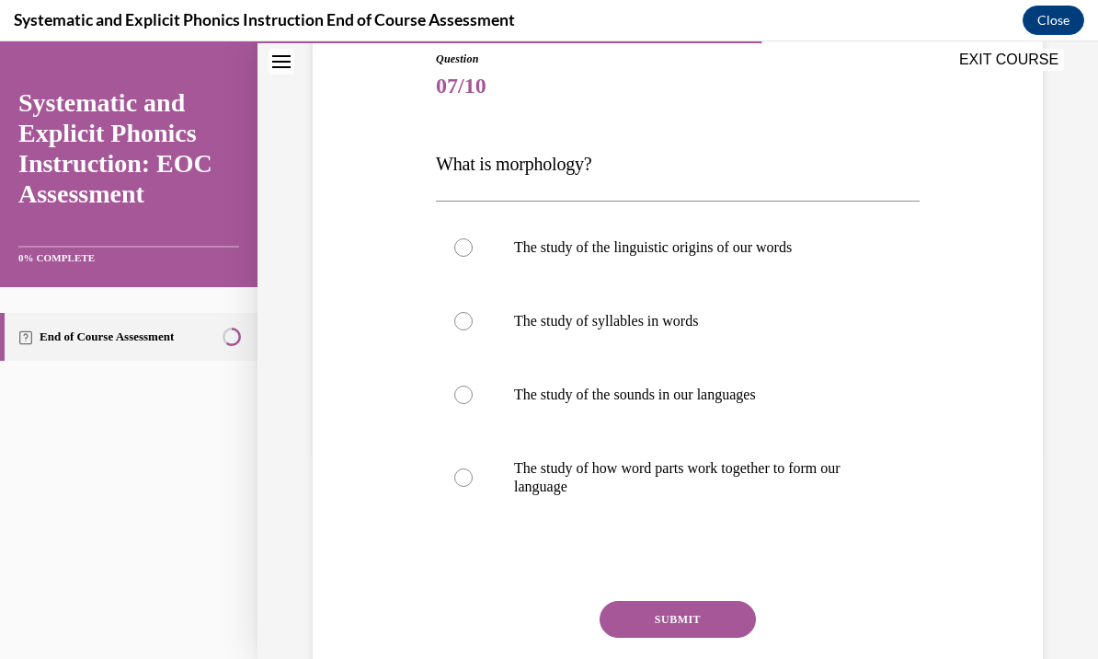
click at [487, 488] on div at bounding box center [678, 477] width 484 height 92
click at [707, 627] on button "SUBMIT" at bounding box center [678, 619] width 156 height 37
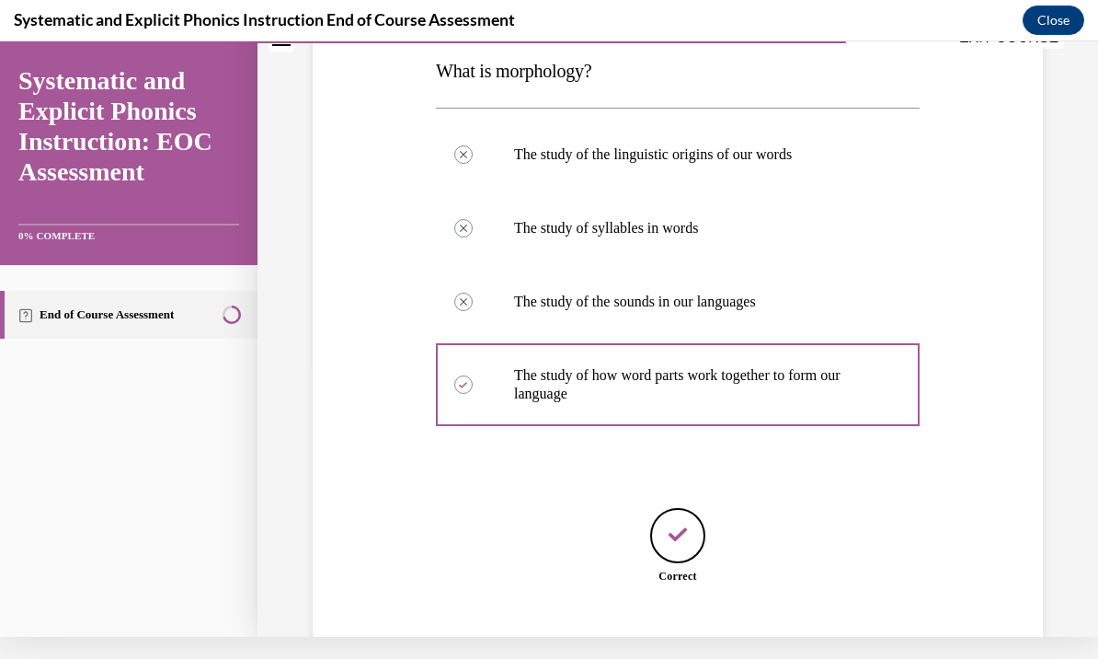
scroll to position [307, 0]
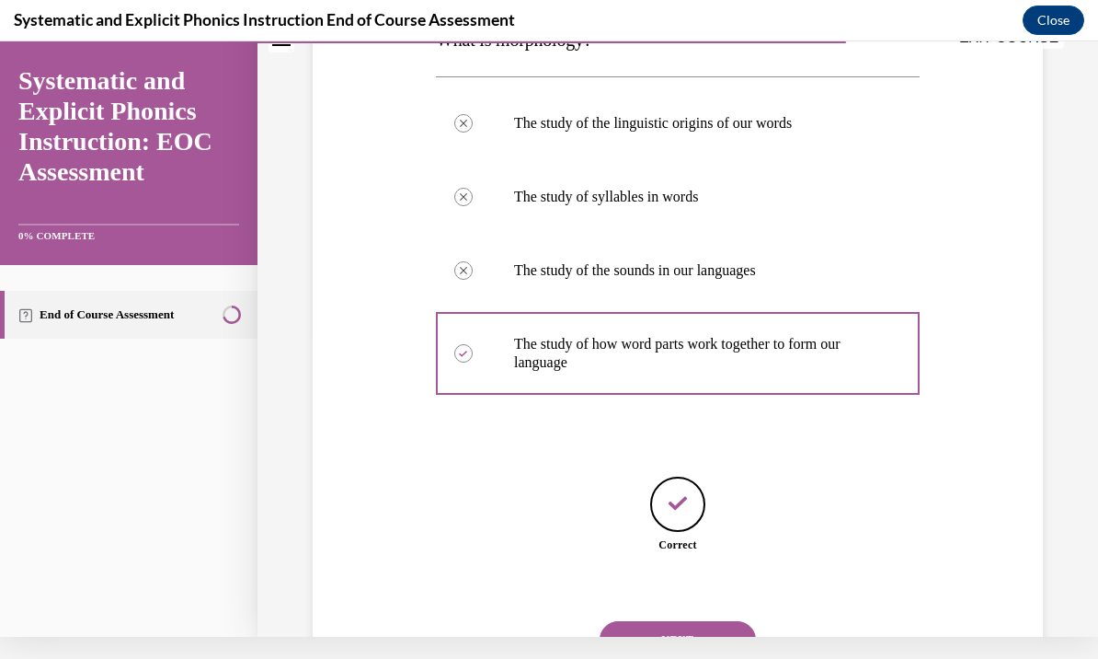
click at [715, 629] on button "NEXT" at bounding box center [678, 639] width 156 height 37
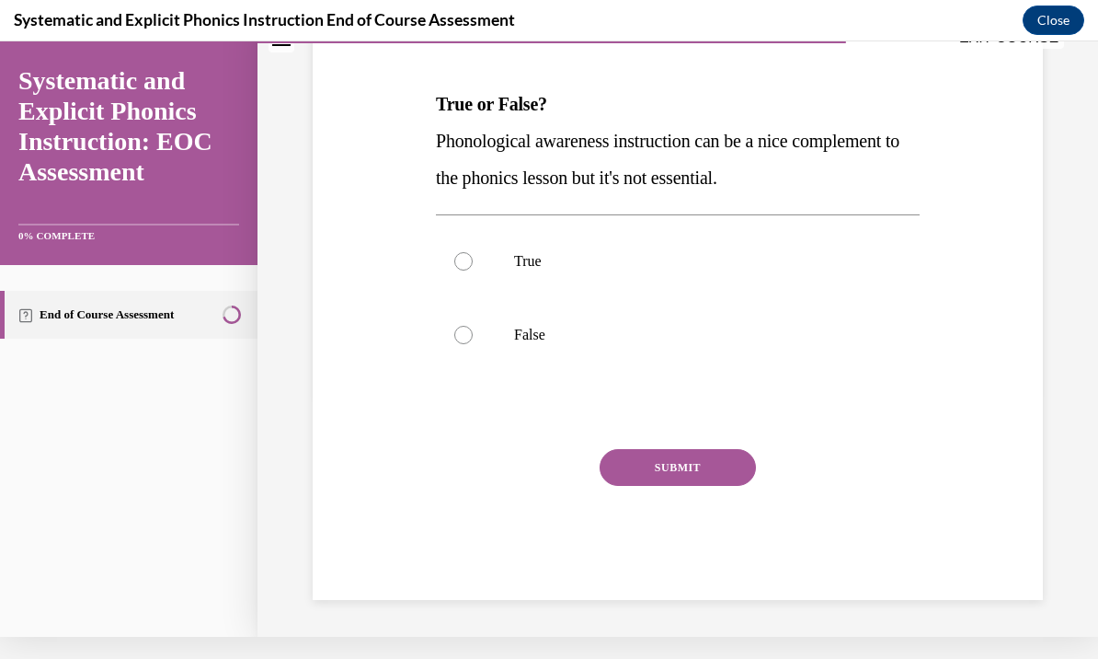
scroll to position [157, 0]
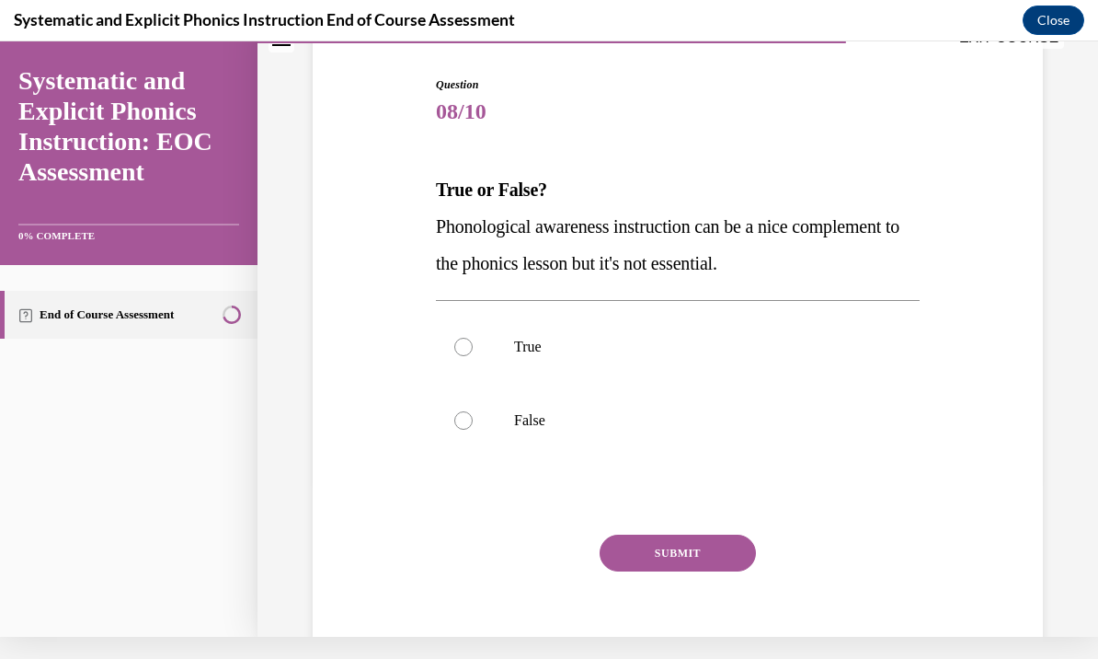
click at [478, 420] on div at bounding box center [678, 421] width 484 height 74
click at [739, 557] on button "SUBMIT" at bounding box center [678, 553] width 156 height 37
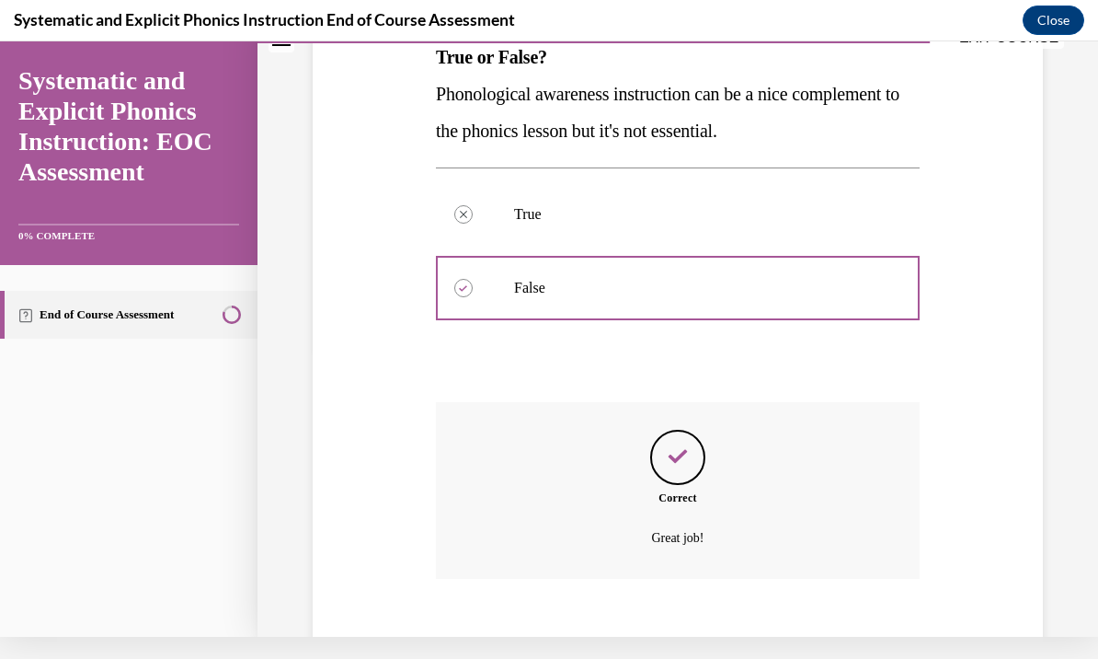
scroll to position [305, 0]
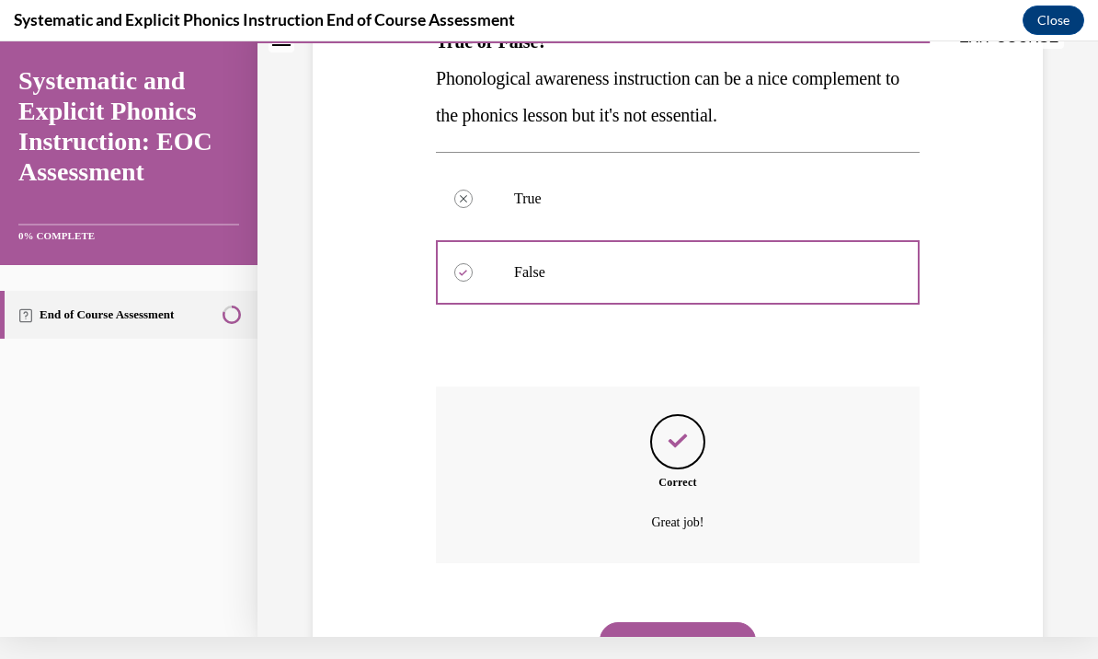
click at [691, 633] on button "NEXT" at bounding box center [678, 640] width 156 height 37
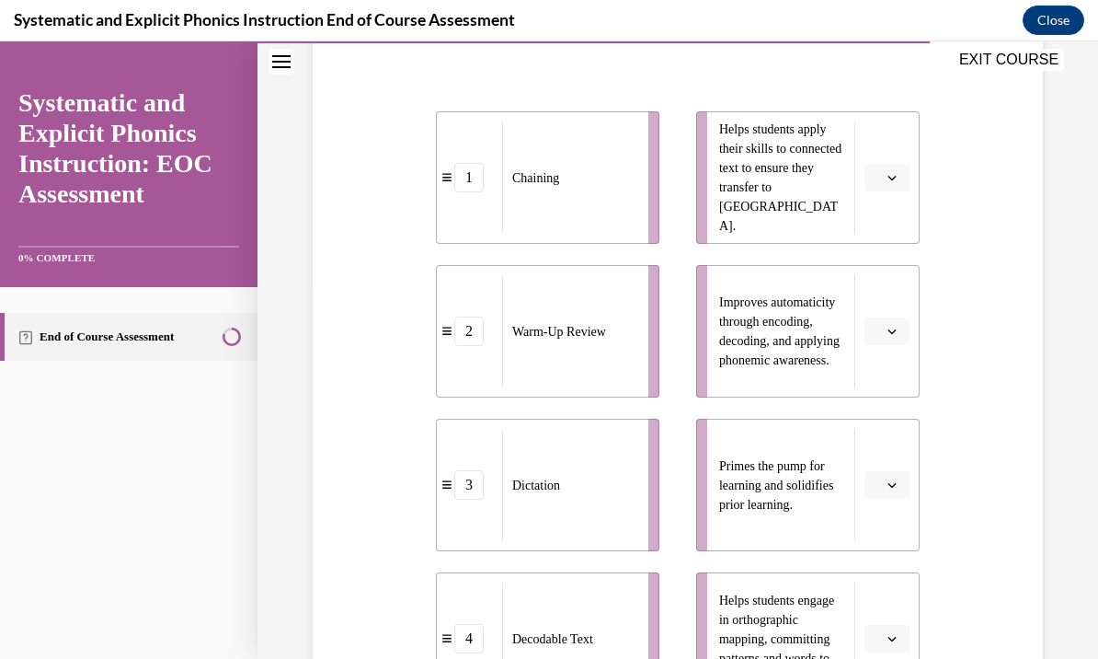
scroll to position [378, 0]
click at [897, 176] on span "button" at bounding box center [892, 176] width 13 height 13
click at [896, 374] on div "4" at bounding box center [885, 365] width 46 height 37
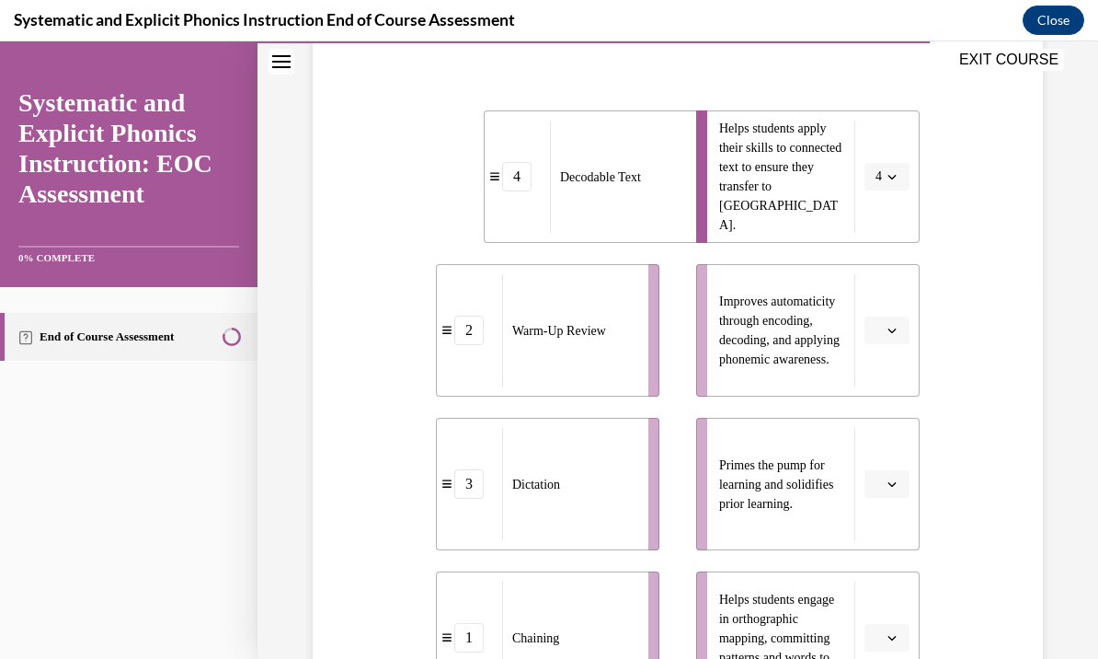
click at [901, 328] on button "button" at bounding box center [887, 330] width 45 height 28
click at [900, 444] on div "2" at bounding box center [885, 445] width 46 height 37
click at [900, 484] on button "button" at bounding box center [887, 484] width 45 height 28
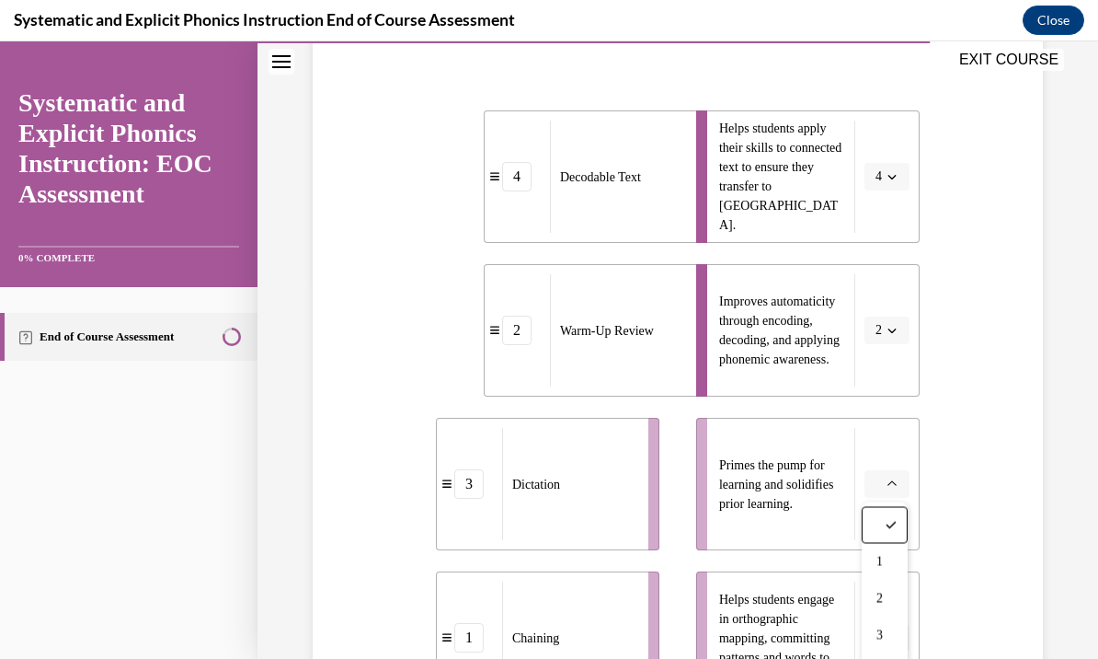
click at [899, 627] on div "3" at bounding box center [885, 635] width 46 height 37
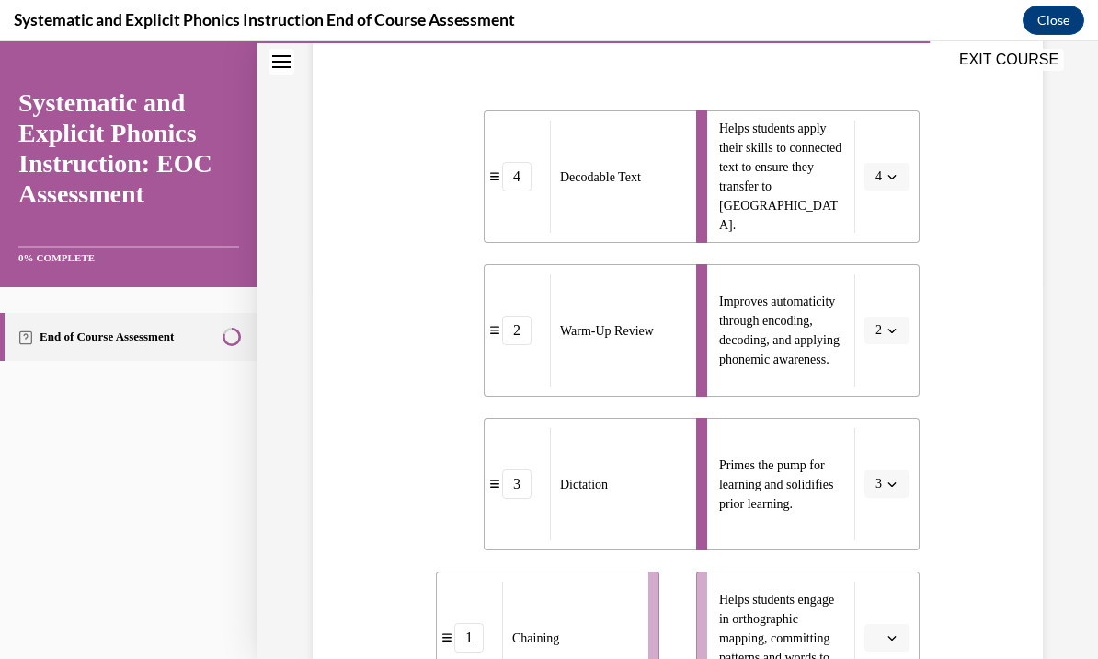
click at [888, 330] on icon "button" at bounding box center [892, 330] width 9 height 9
click at [887, 482] on div "3" at bounding box center [881, 482] width 46 height 37
click at [887, 496] on button "button" at bounding box center [887, 484] width 45 height 28
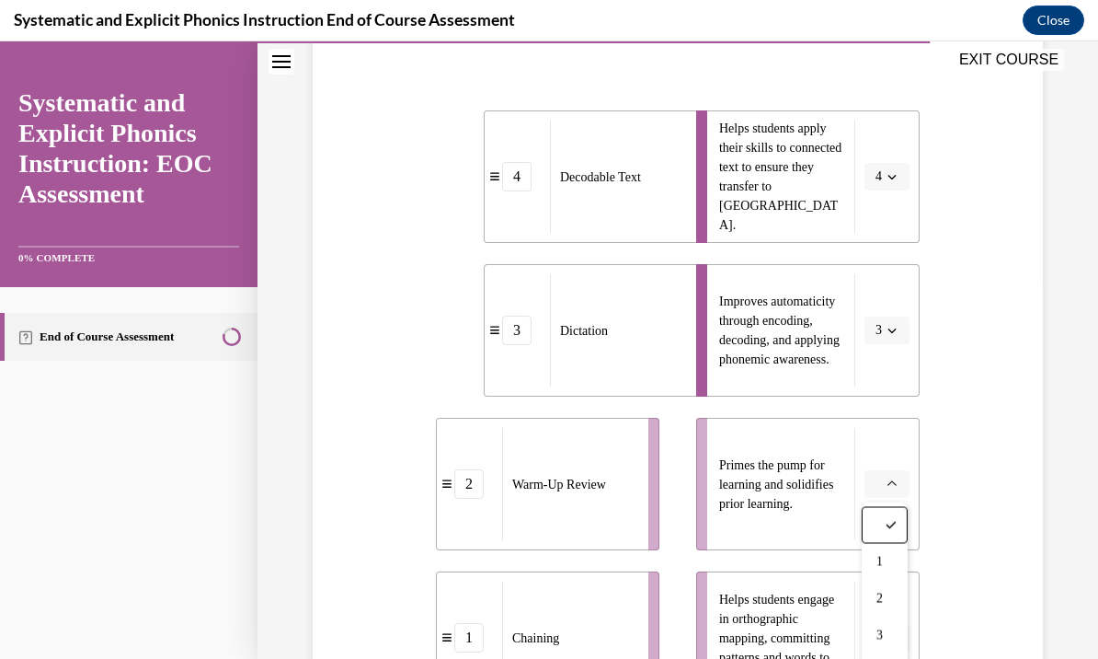
click at [881, 599] on span "2" at bounding box center [880, 599] width 6 height 15
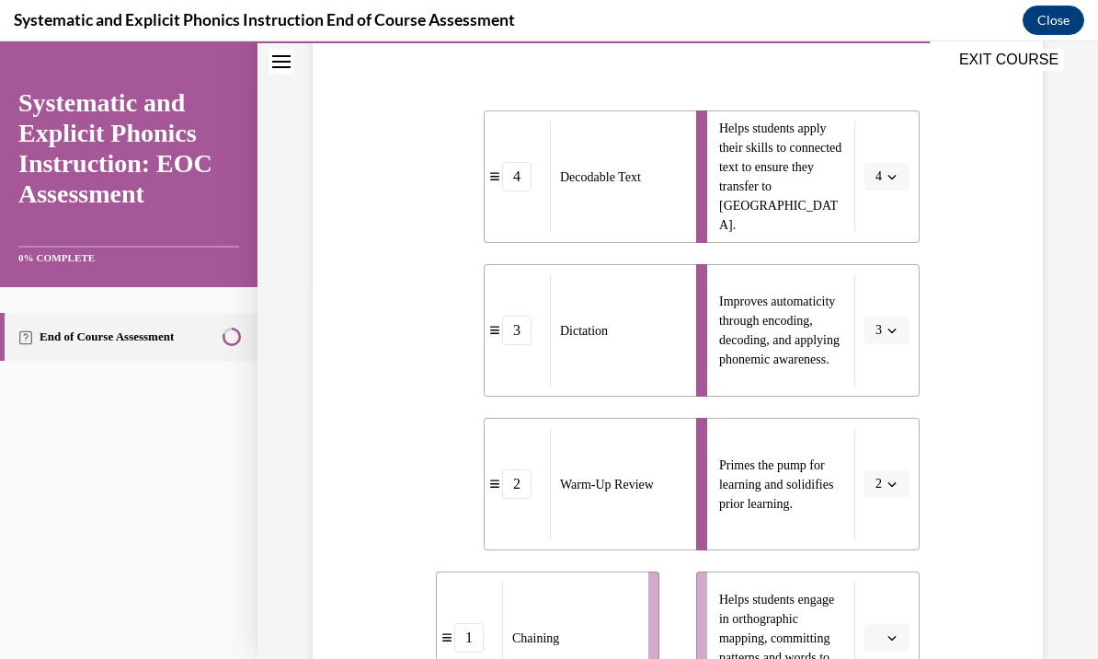
click at [890, 637] on icon "button" at bounding box center [893, 638] width 8 height 5
click at [869, 596] on div "4" at bounding box center [885, 597] width 46 height 37
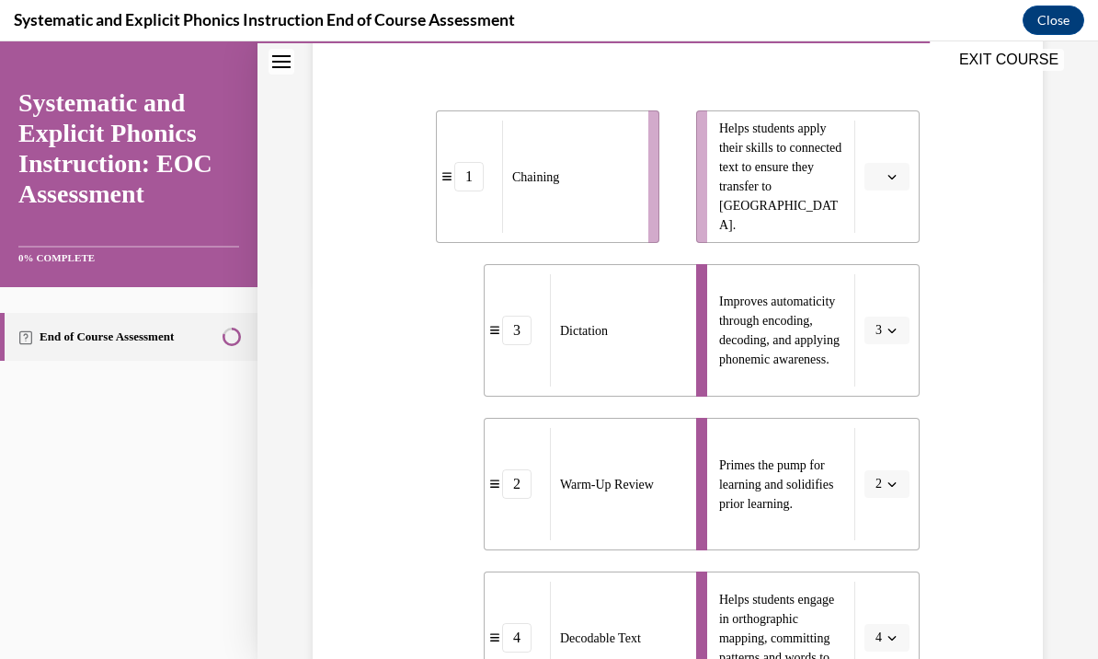
click at [916, 154] on li "Helps students apply their skills to connected text to ensure they transfer to …" at bounding box center [808, 176] width 224 height 132
click at [909, 173] on button "button" at bounding box center [887, 177] width 45 height 28
click at [890, 255] on div "1" at bounding box center [885, 254] width 46 height 37
click at [903, 188] on button "1" at bounding box center [887, 177] width 45 height 28
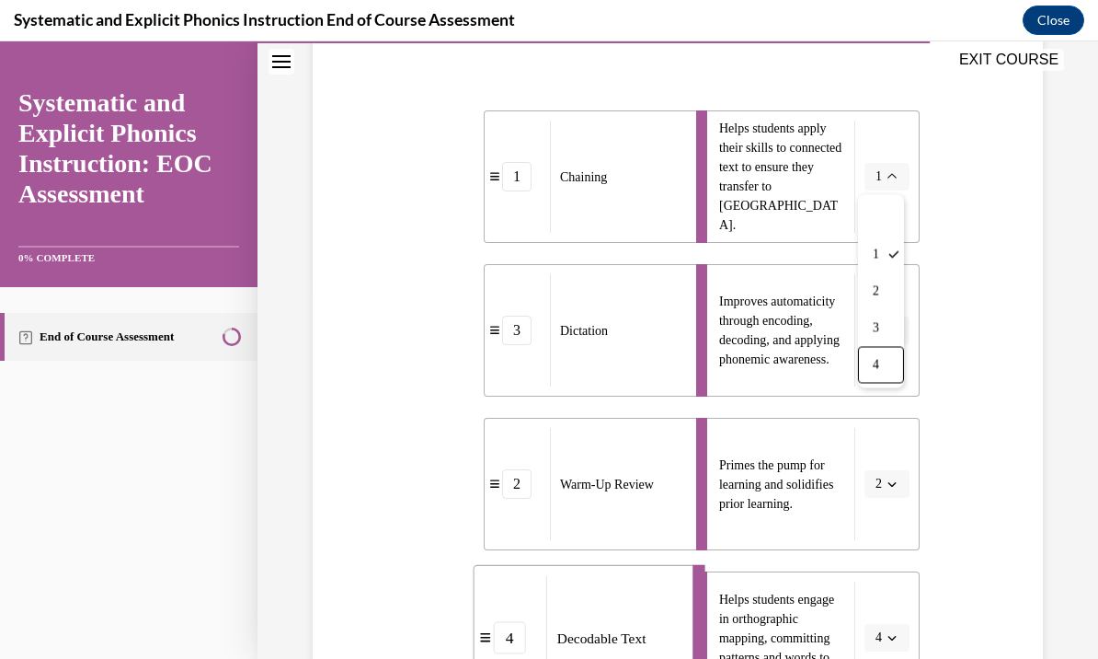
click at [894, 372] on div "4" at bounding box center [881, 365] width 46 height 37
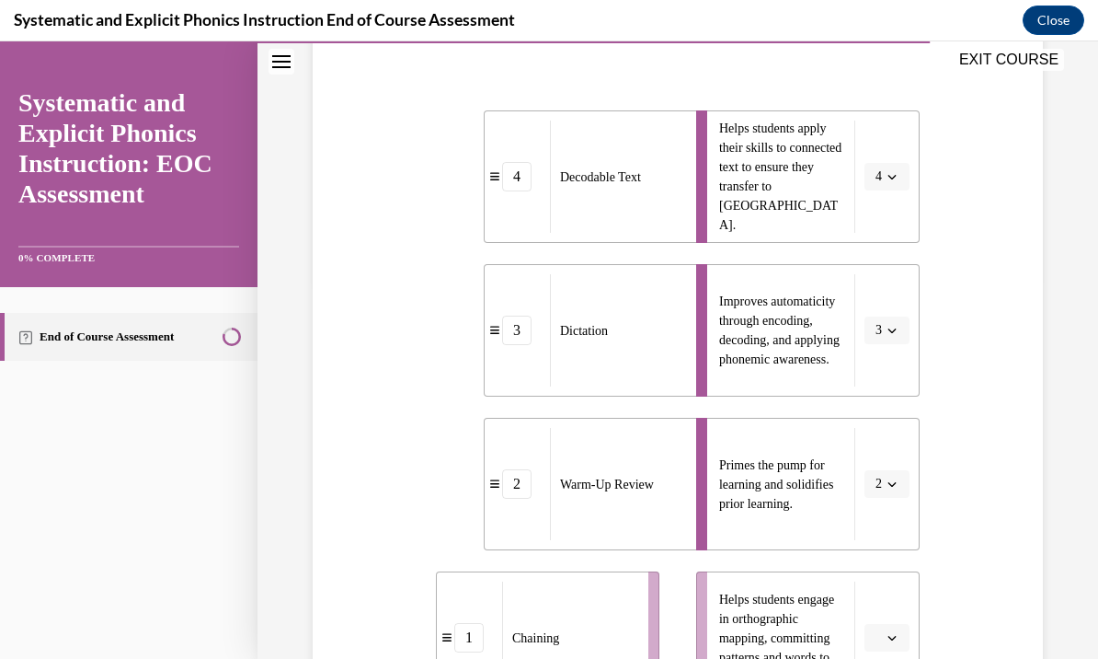
click at [905, 636] on button "button" at bounding box center [887, 638] width 45 height 28
click at [899, 592] on div "4" at bounding box center [885, 597] width 46 height 37
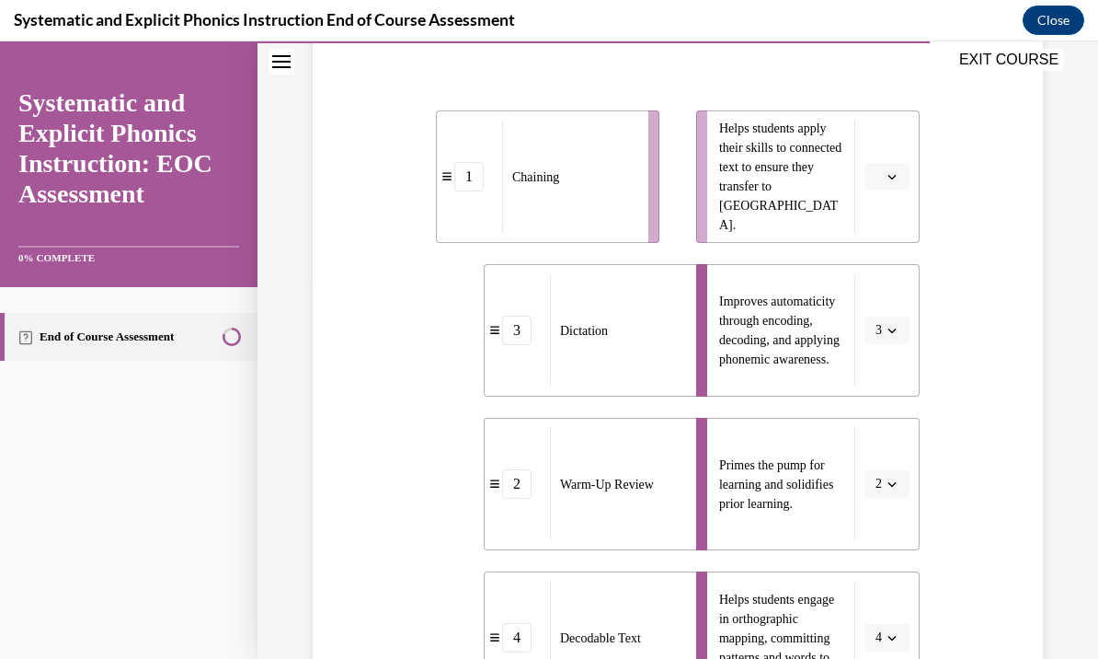
click at [897, 631] on span "button" at bounding box center [892, 637] width 13 height 13
click at [891, 484] on div "1" at bounding box center [881, 486] width 46 height 37
click at [890, 178] on icon "button" at bounding box center [892, 176] width 9 height 9
click at [897, 381] on div "4" at bounding box center [885, 365] width 46 height 37
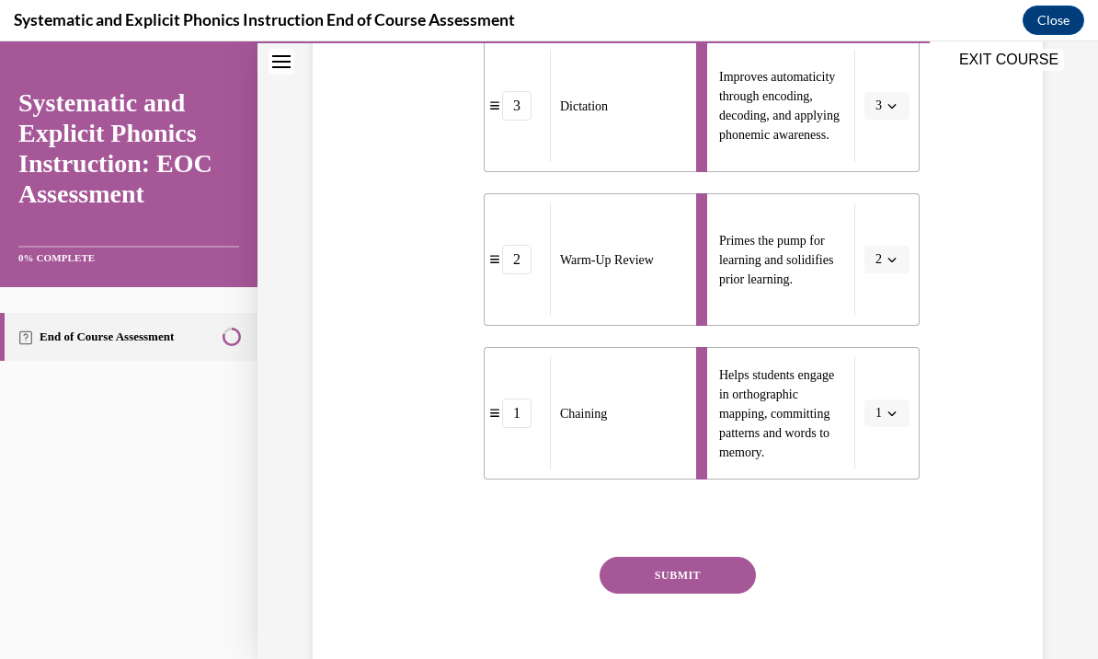
click at [724, 588] on button "SUBMIT" at bounding box center [678, 575] width 156 height 37
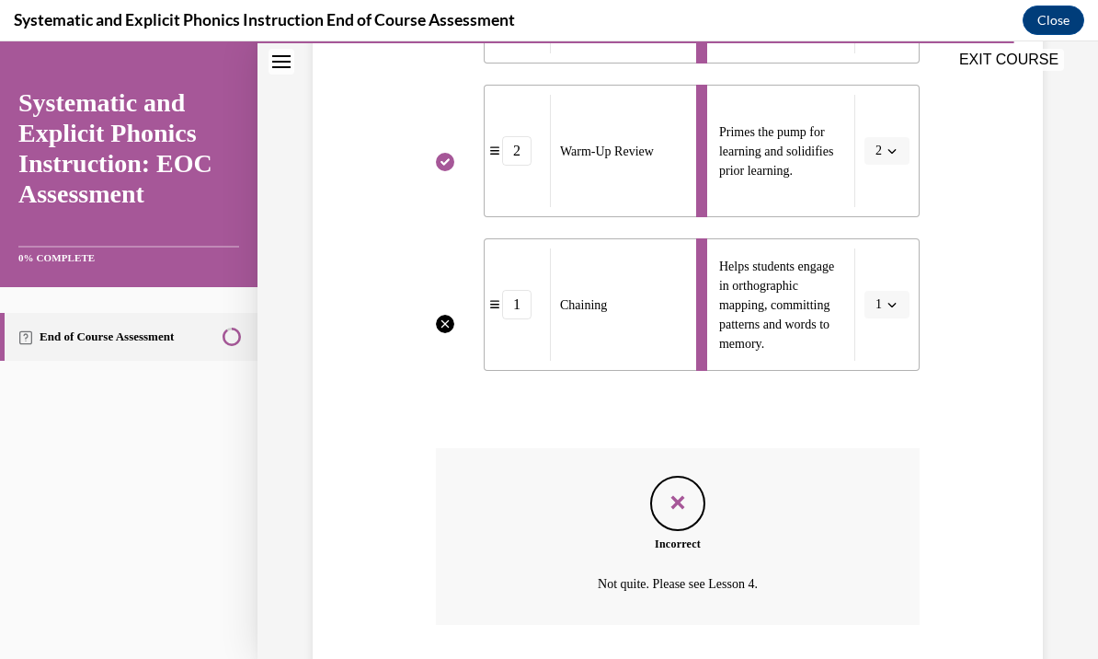
scroll to position [751, 0]
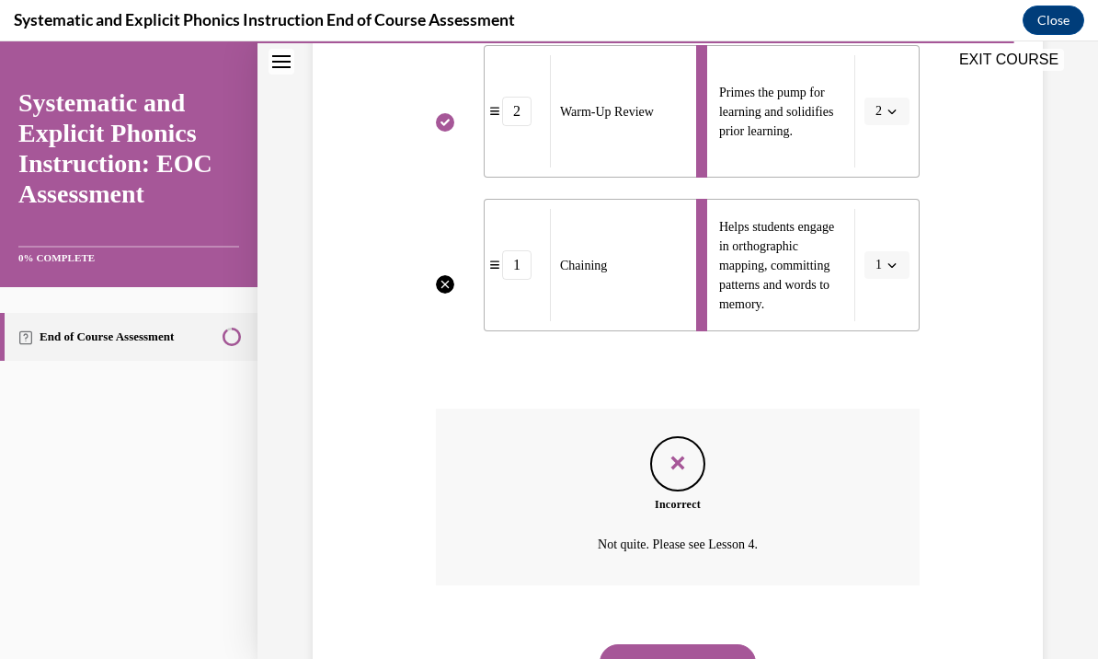
click at [711, 652] on button "NEXT" at bounding box center [678, 662] width 156 height 37
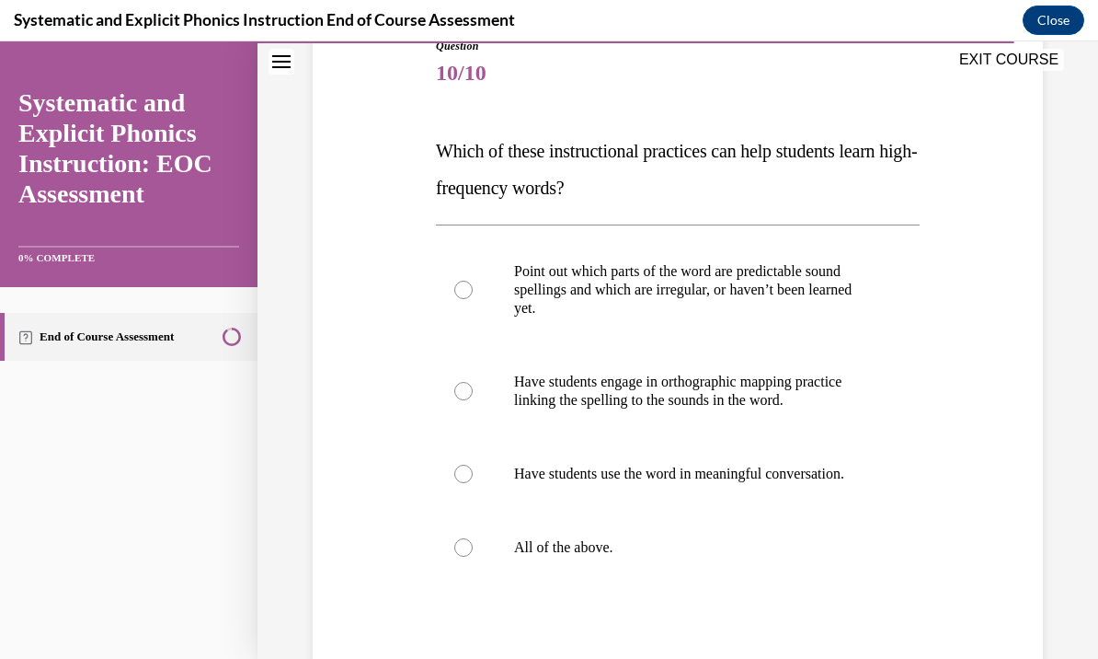
scroll to position [229, 0]
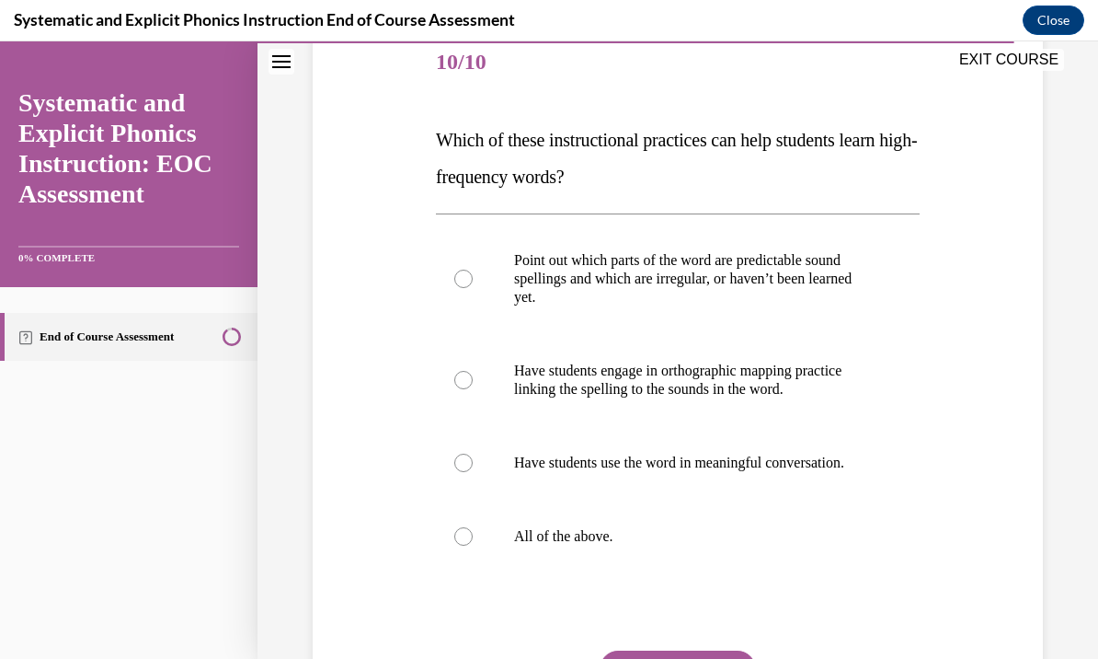
click at [467, 555] on div at bounding box center [678, 537] width 484 height 74
click at [702, 658] on button "SUBMIT" at bounding box center [678, 668] width 156 height 37
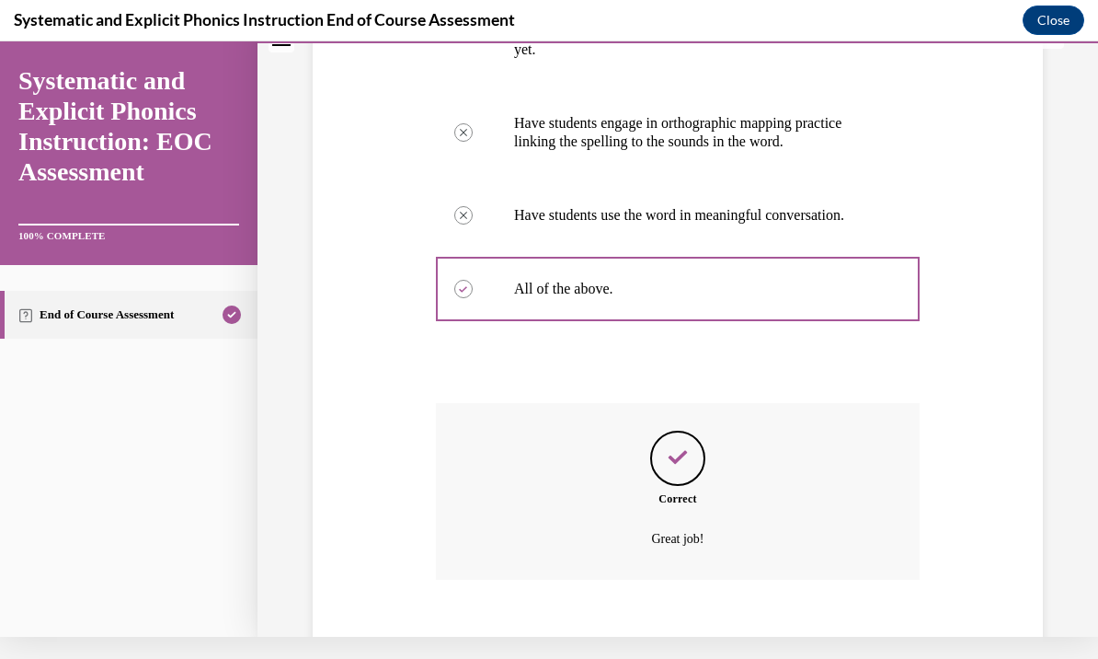
scroll to position [471, 0]
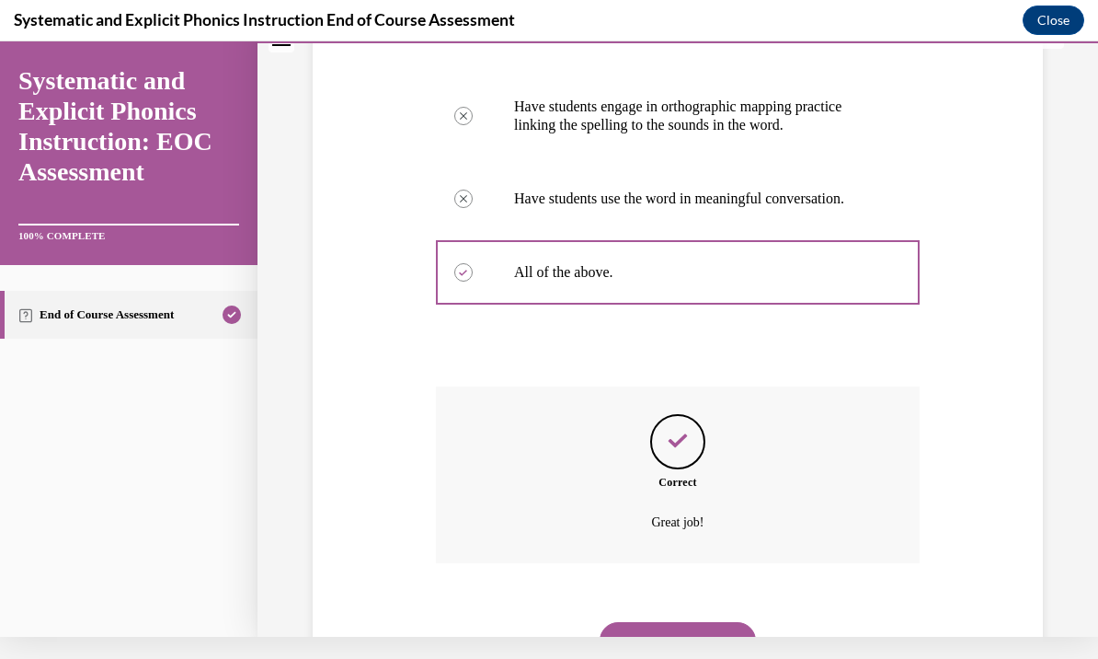
click at [720, 627] on button "NEXT" at bounding box center [678, 640] width 156 height 37
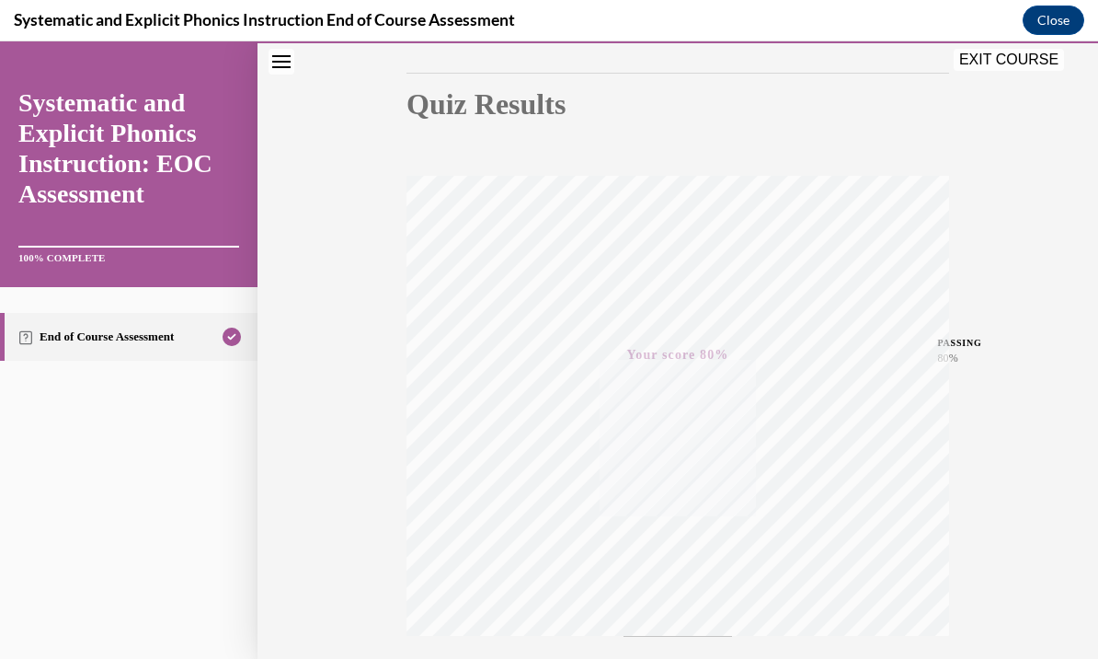
scroll to position [262, 0]
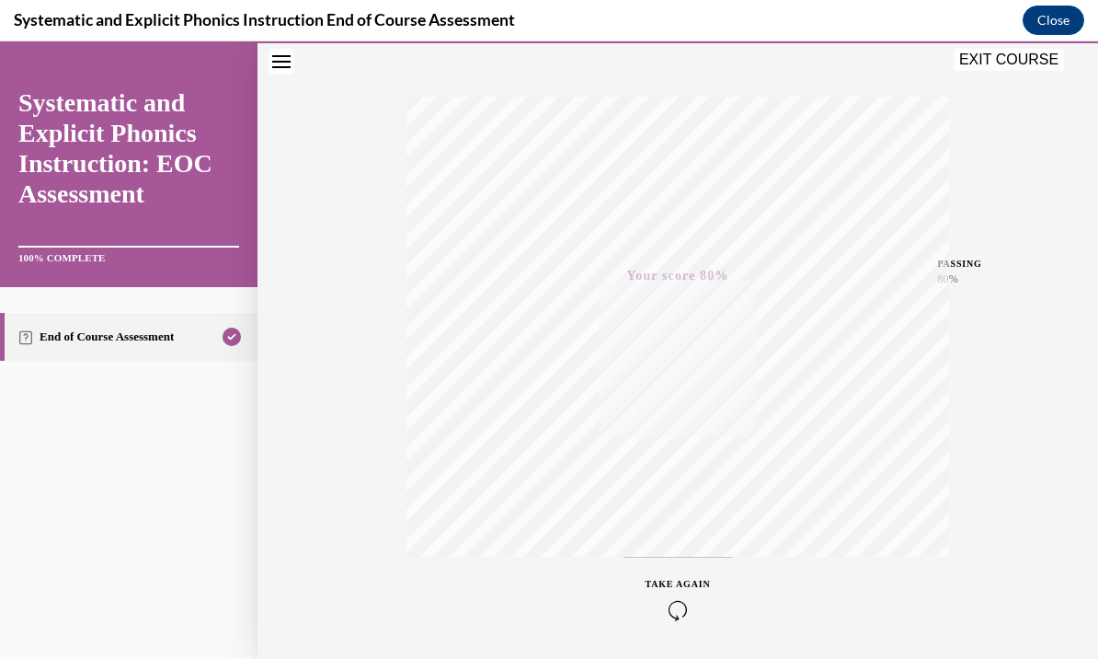
click at [989, 50] on button "EXIT COURSE" at bounding box center [1009, 60] width 110 height 22
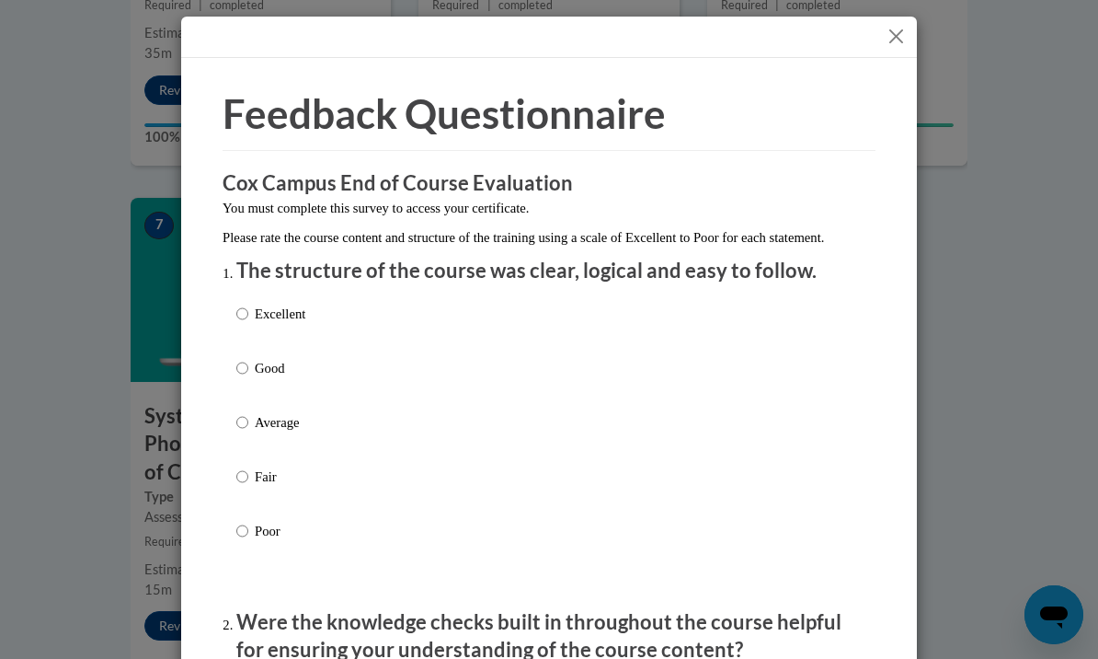
click at [261, 364] on p "Good" at bounding box center [280, 368] width 51 height 20
click at [248, 364] on input "Good" at bounding box center [242, 368] width 12 height 20
radio input "true"
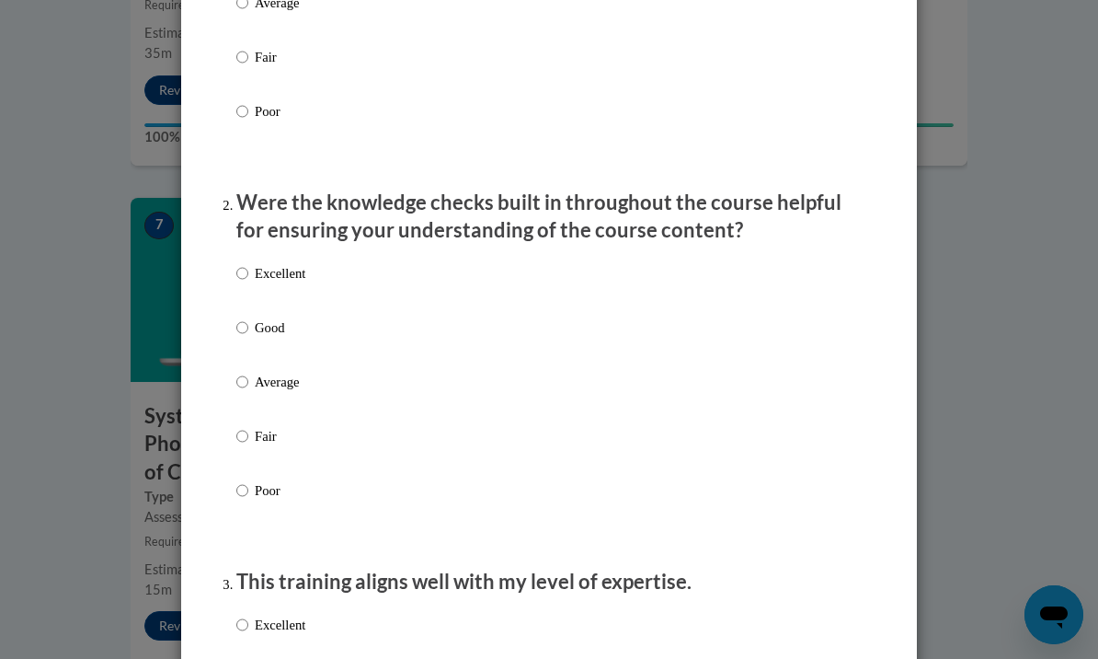
scroll to position [422, 0]
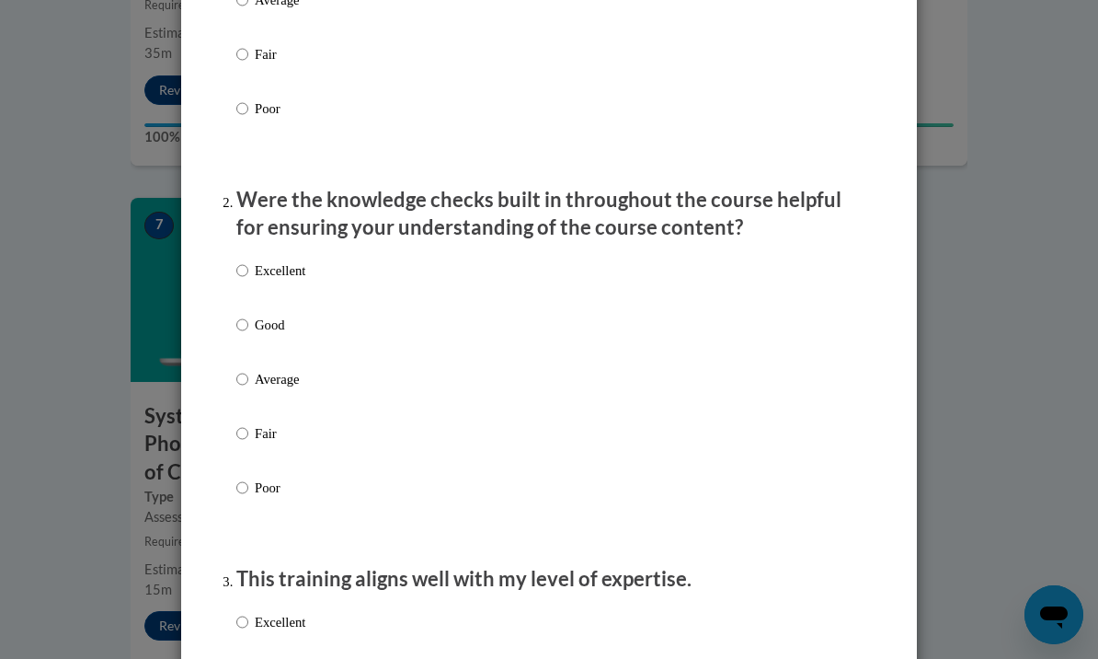
click at [239, 321] on input "Good" at bounding box center [242, 325] width 12 height 20
radio input "true"
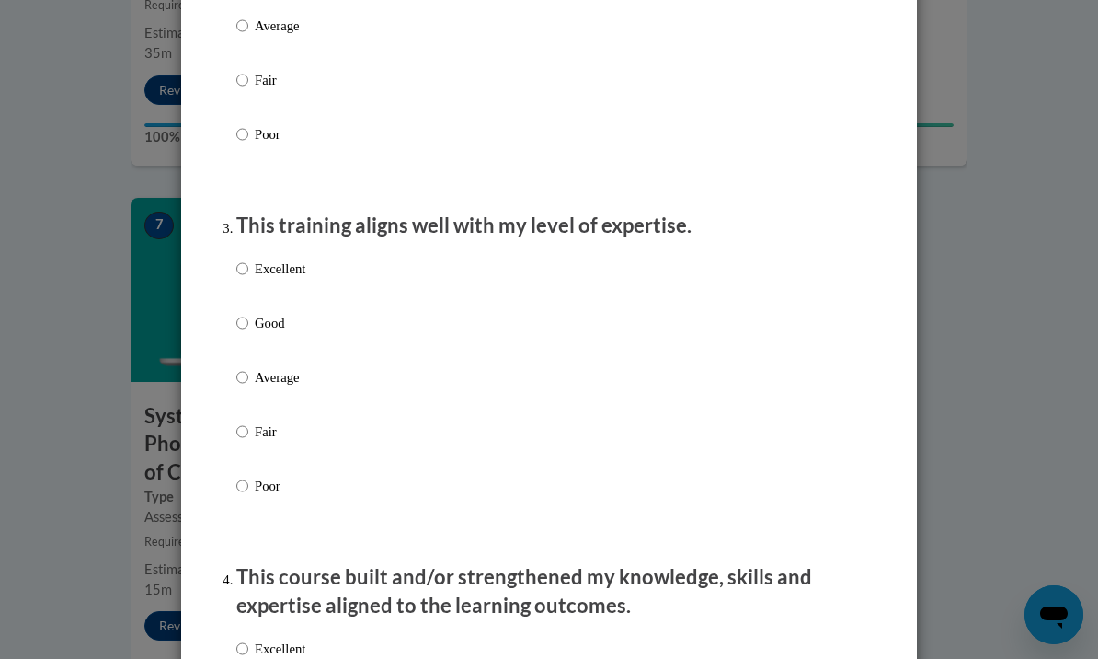
scroll to position [781, 0]
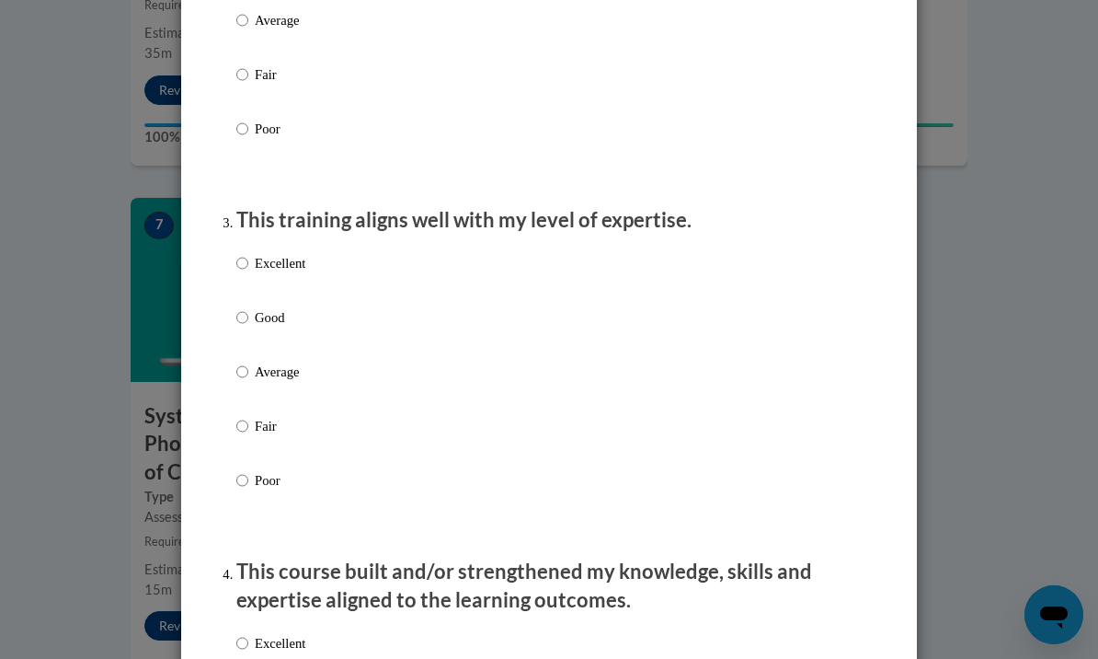
click at [247, 311] on input "Good" at bounding box center [242, 317] width 12 height 20
radio input "true"
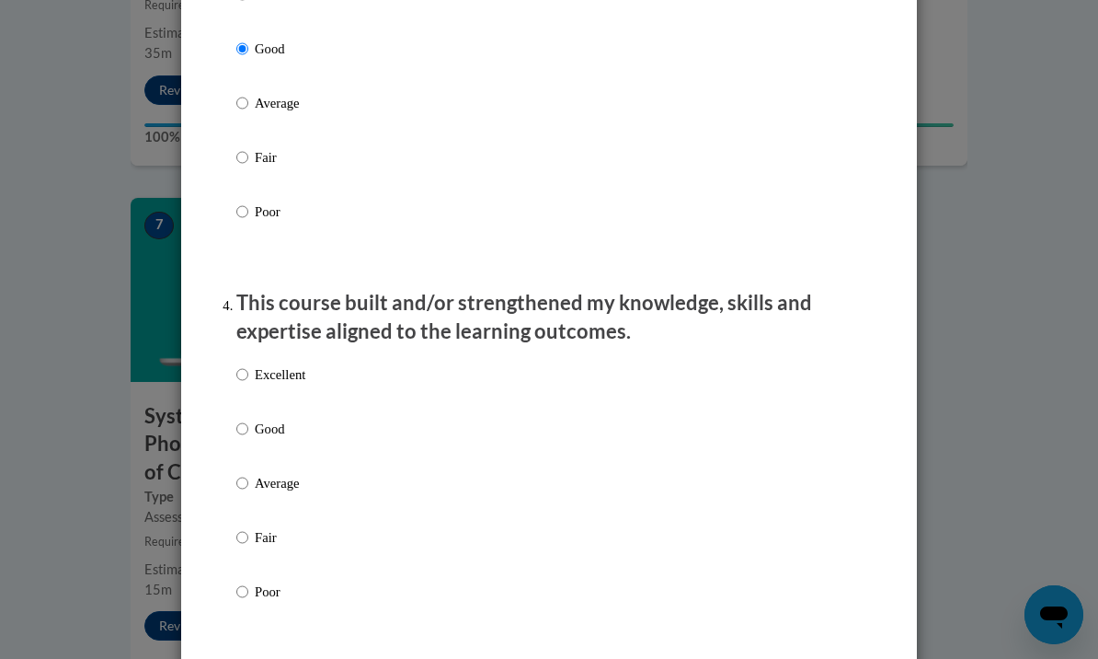
scroll to position [1149, 0]
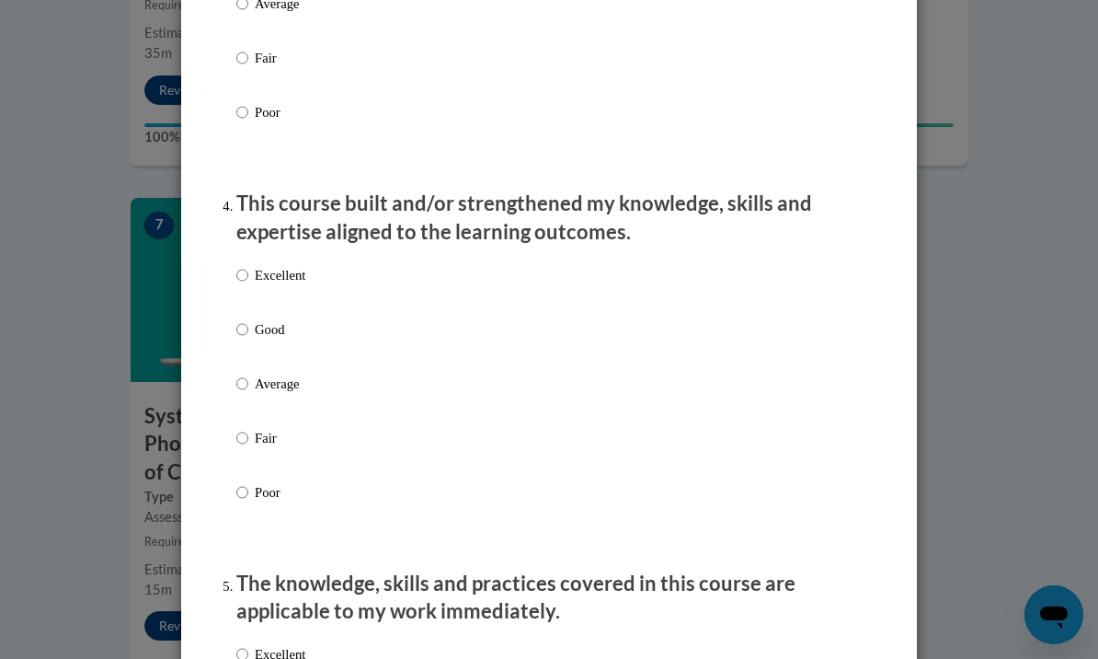
click at [239, 323] on input "Good" at bounding box center [242, 329] width 12 height 20
radio input "true"
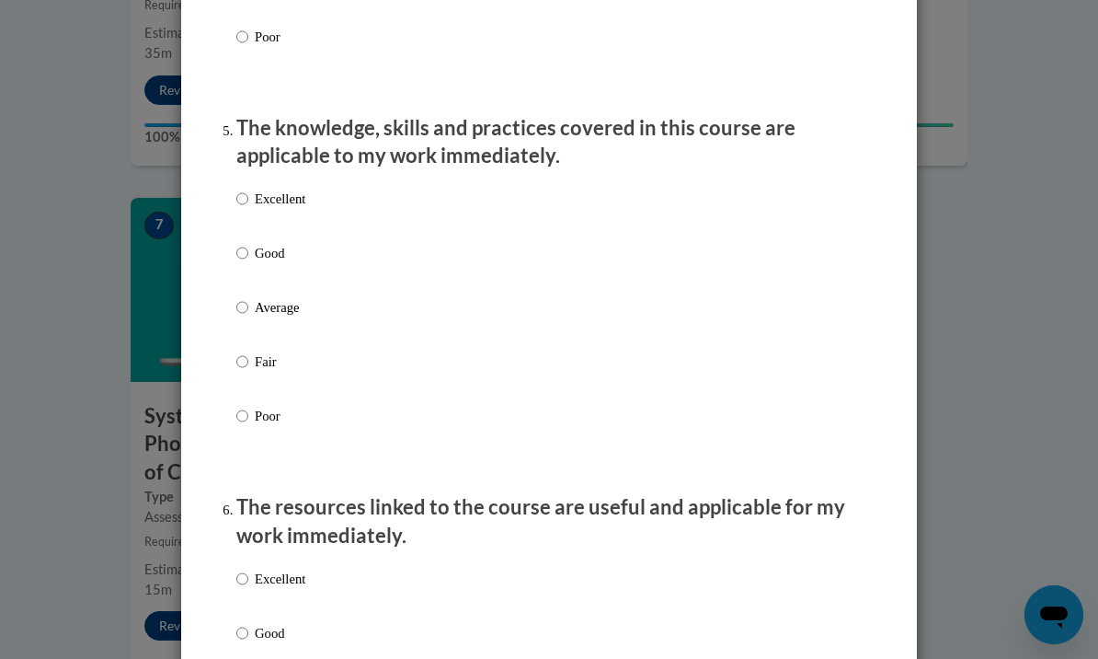
scroll to position [1617, 0]
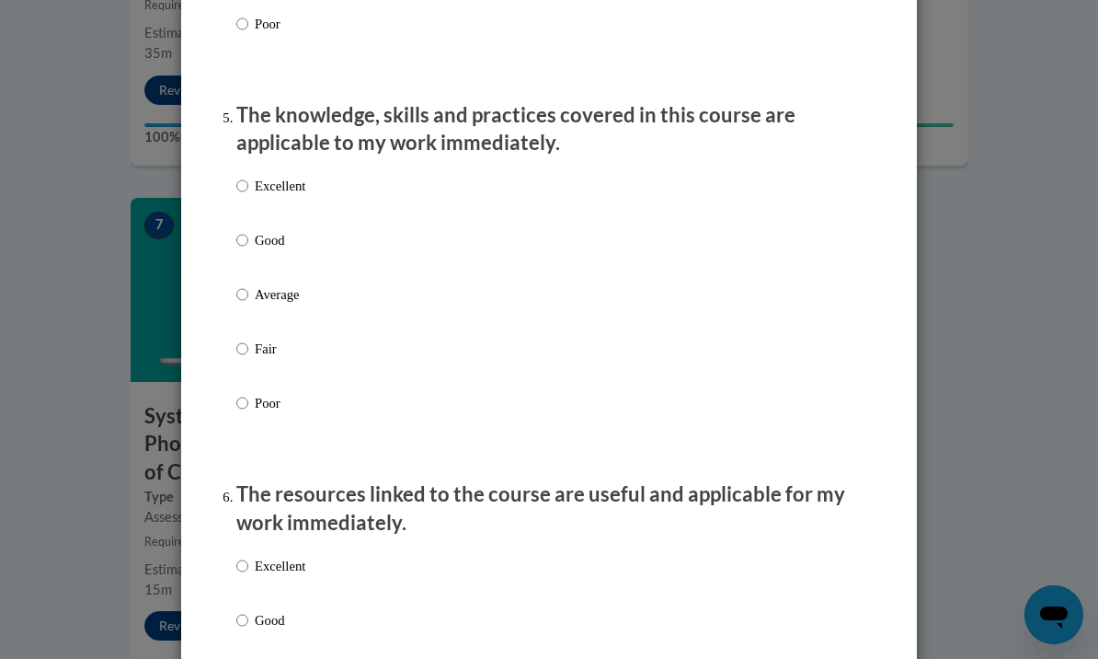
click at [241, 242] on input "Good" at bounding box center [242, 240] width 12 height 20
radio input "true"
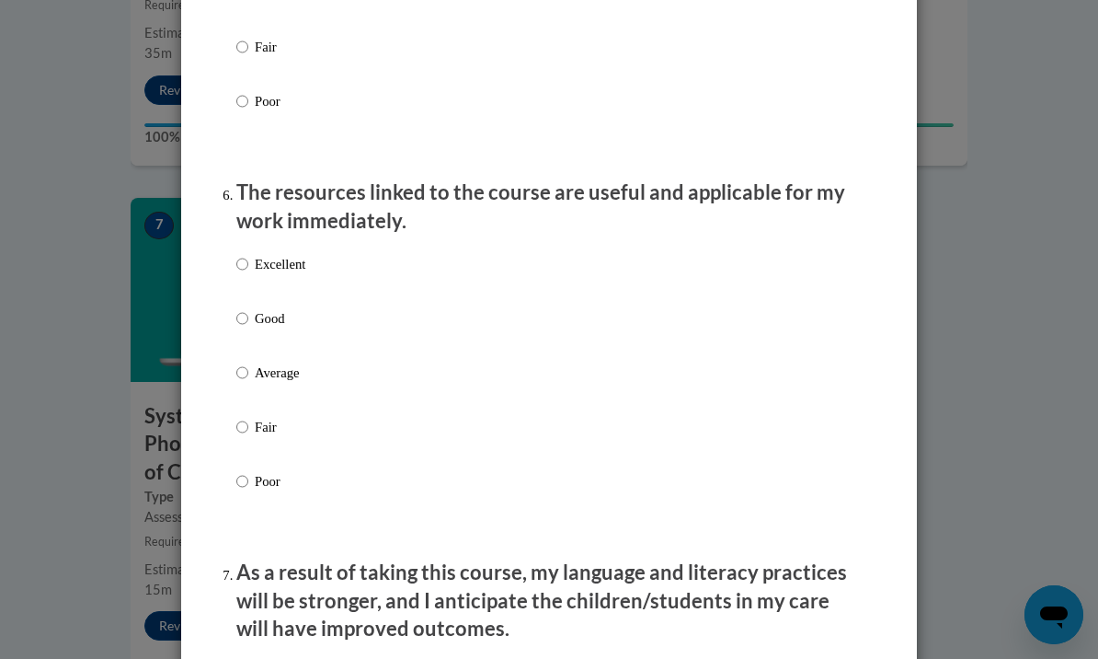
scroll to position [1927, 0]
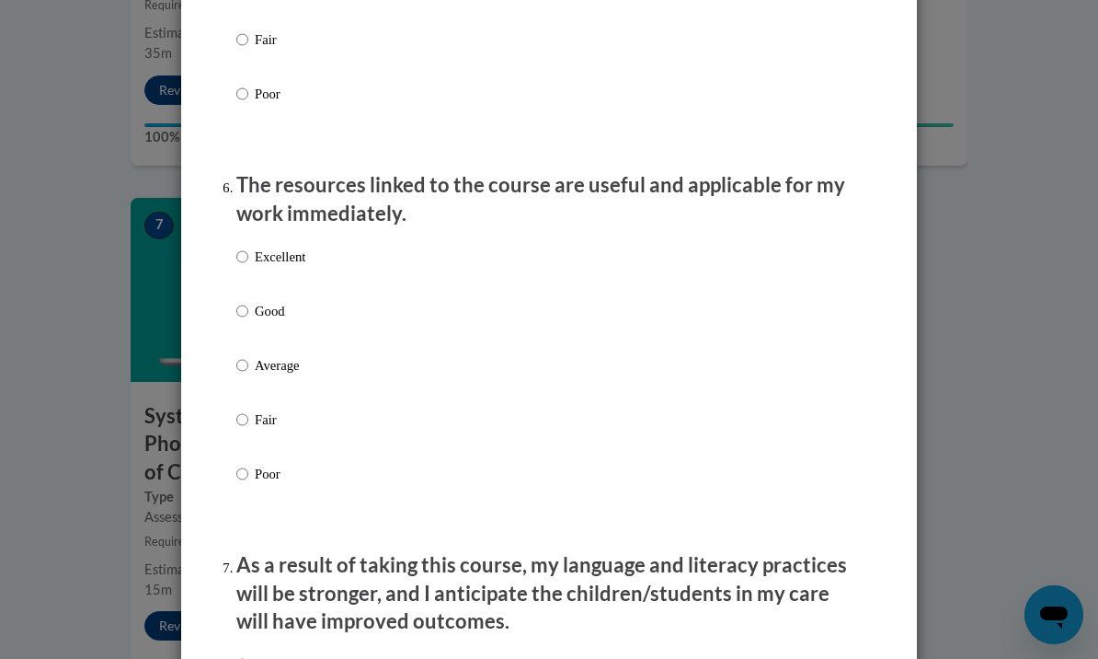
click at [237, 310] on input "Good" at bounding box center [242, 311] width 12 height 20
radio input "true"
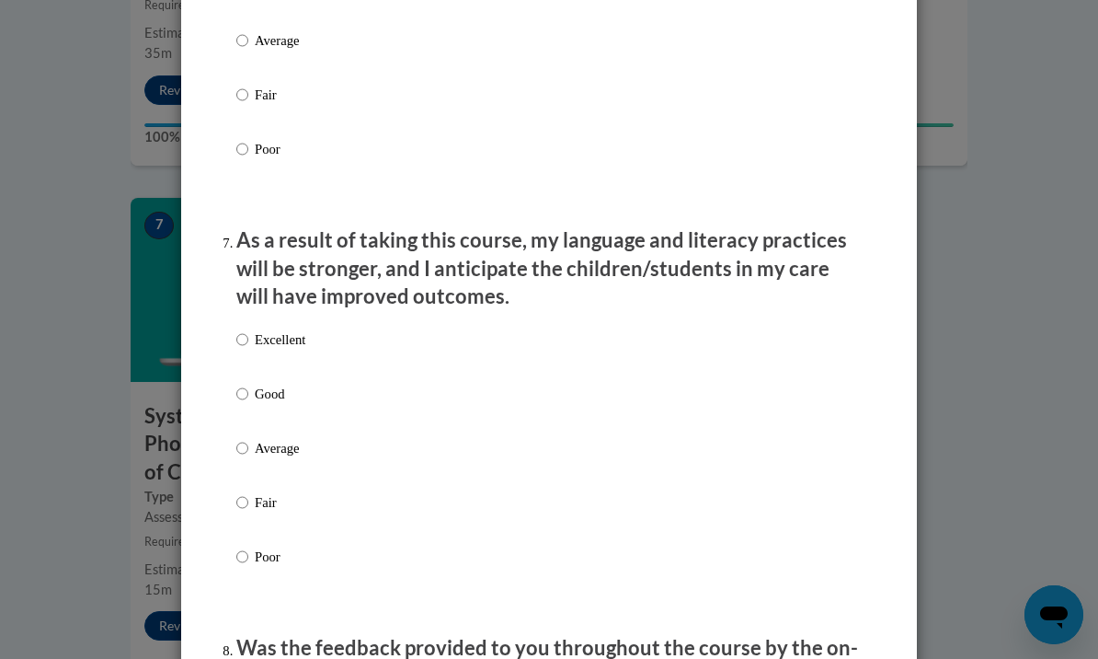
scroll to position [2290, 0]
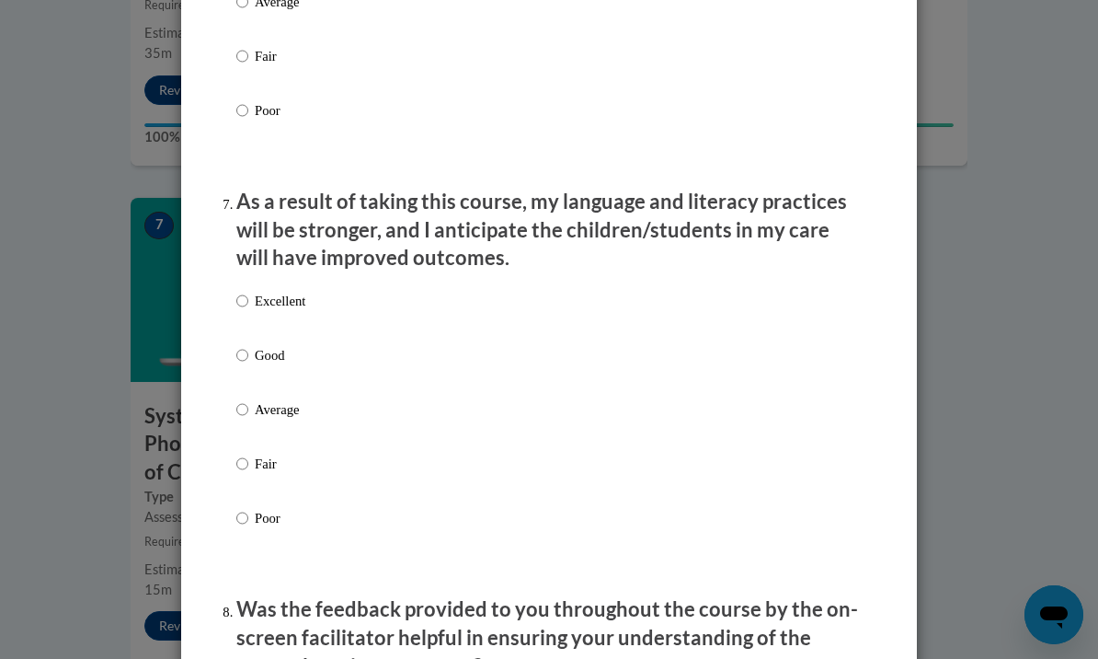
click at [246, 352] on input "Good" at bounding box center [242, 355] width 12 height 20
radio input "true"
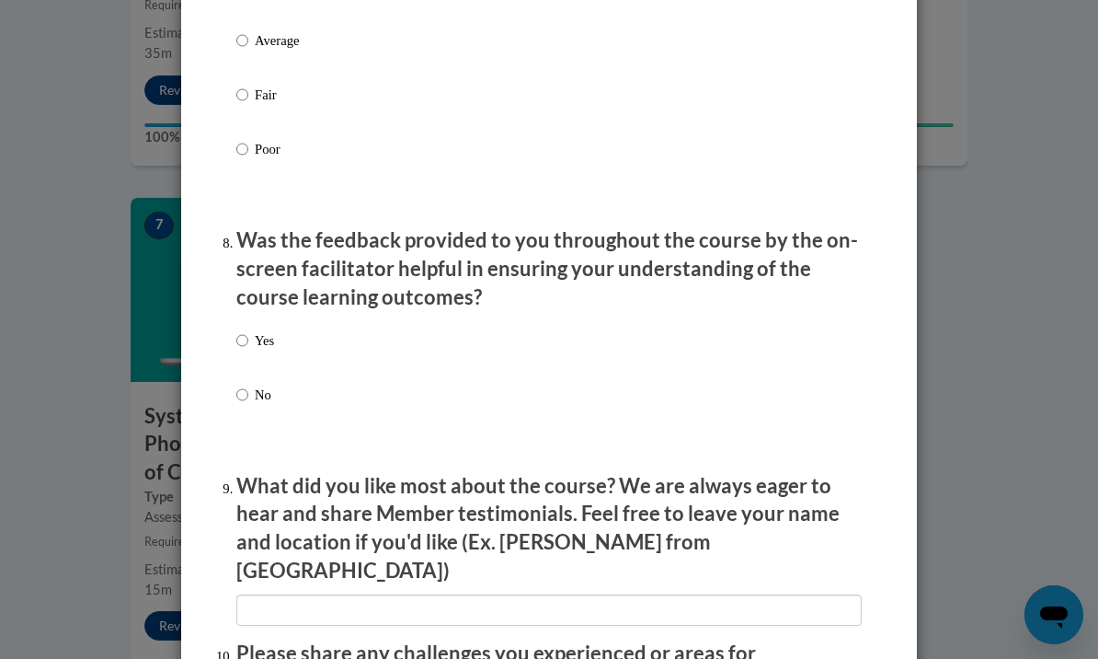
scroll to position [2661, 0]
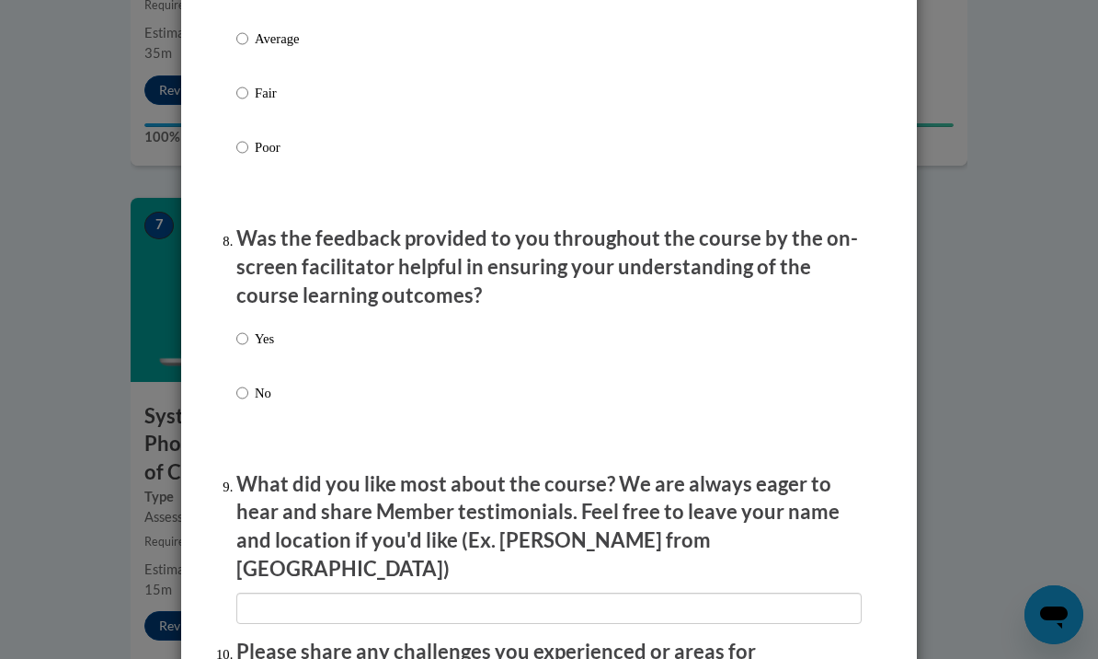
click at [248, 328] on input "Yes" at bounding box center [242, 338] width 12 height 20
radio input "true"
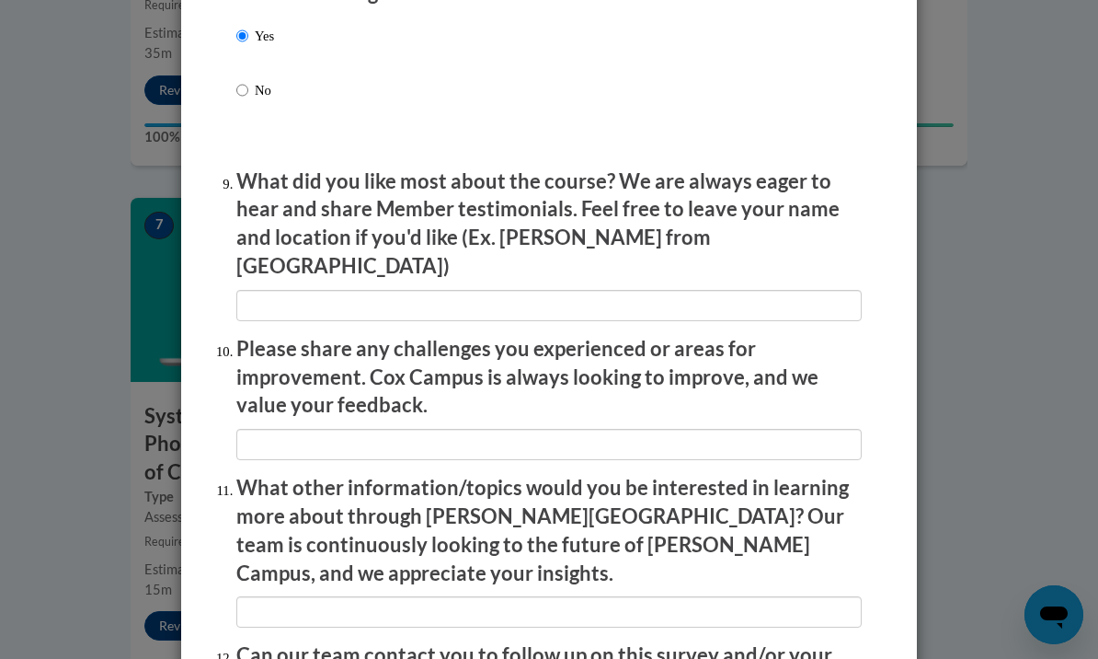
scroll to position [2964, 0]
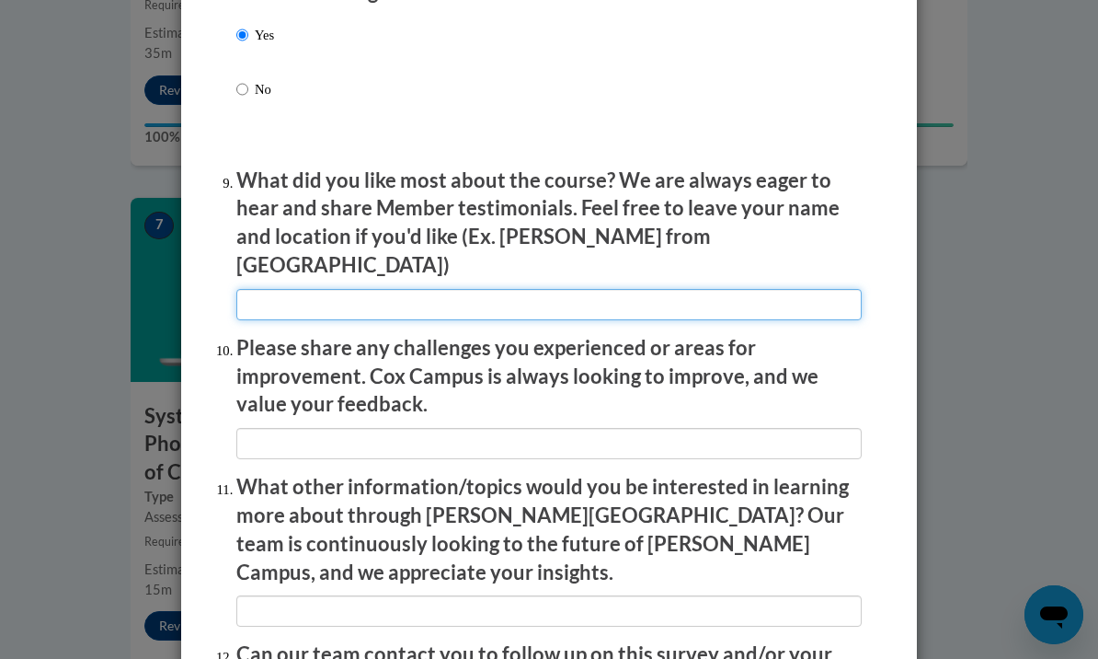
click at [673, 289] on input "textbox" at bounding box center [549, 304] width 626 height 31
type input "Videos"
